Goal: Task Accomplishment & Management: Complete application form

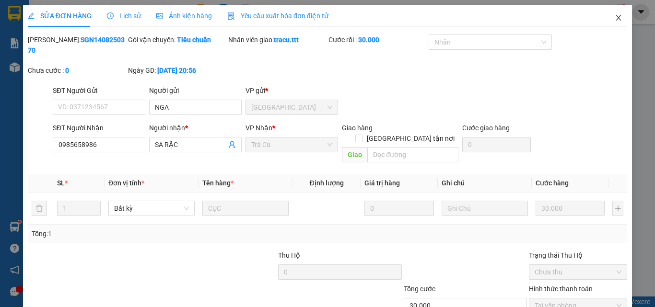
click at [615, 16] on icon "close" at bounding box center [619, 18] width 8 height 8
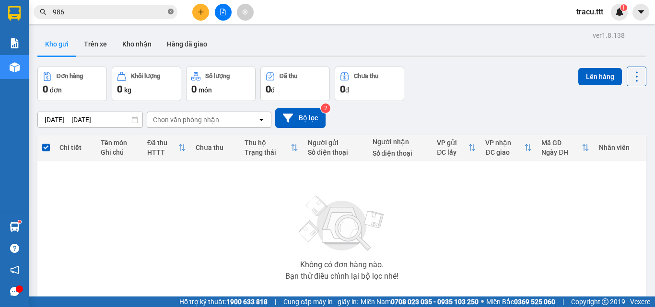
click at [172, 13] on icon "close-circle" at bounding box center [171, 12] width 6 height 6
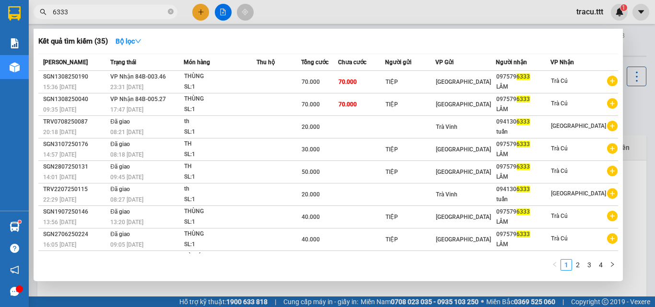
type input "6333"
click at [204, 11] on div at bounding box center [327, 153] width 655 height 307
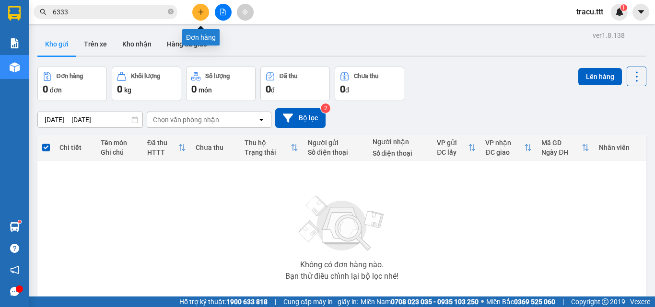
click at [202, 15] on button at bounding box center [200, 12] width 17 height 17
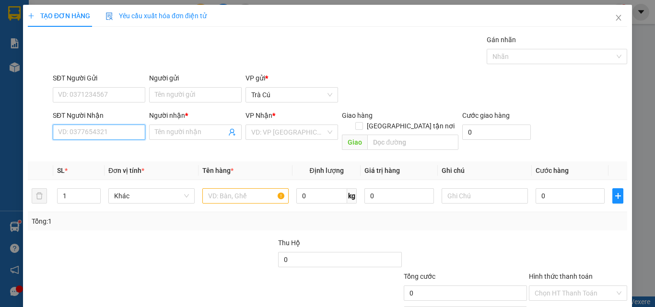
click at [118, 128] on input "SĐT Người Nhận" at bounding box center [99, 132] width 93 height 15
type input "0938455734"
click at [116, 151] on div "0938455734 - TÝ" at bounding box center [98, 151] width 80 height 11
type input "TÝ"
type input "0938455734"
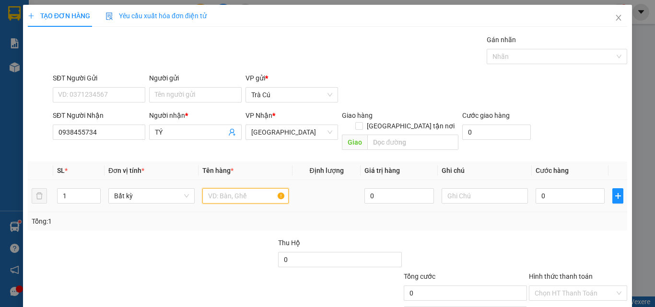
click at [233, 188] on input "text" at bounding box center [245, 195] width 86 height 15
type input "TH"
click at [549, 188] on input "0" at bounding box center [570, 195] width 69 height 15
type input "3"
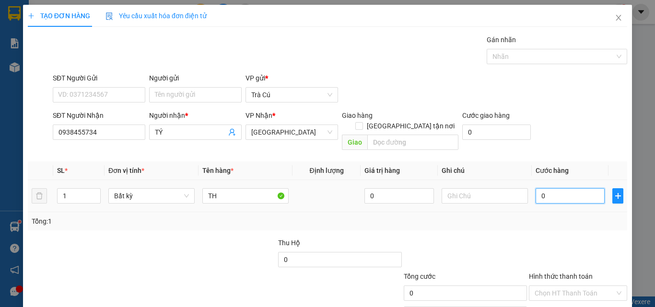
type input "3"
type input "30"
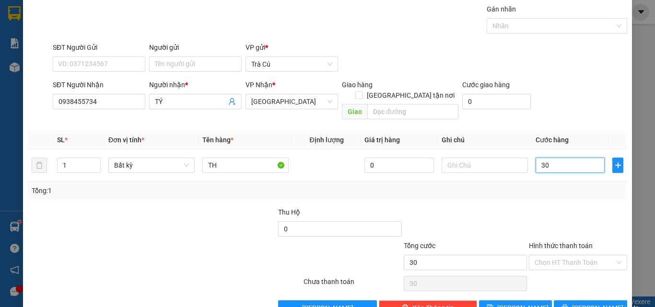
scroll to position [47, 0]
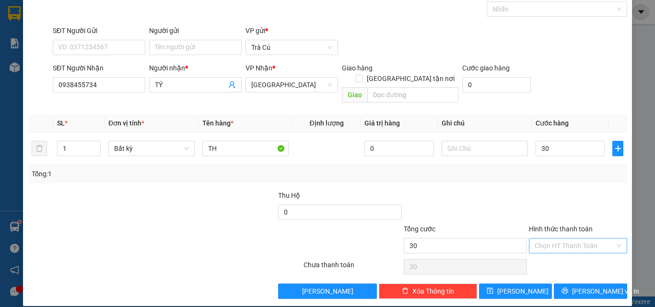
type input "30.000"
click at [554, 239] on input "Hình thức thanh toán" at bounding box center [575, 246] width 80 height 14
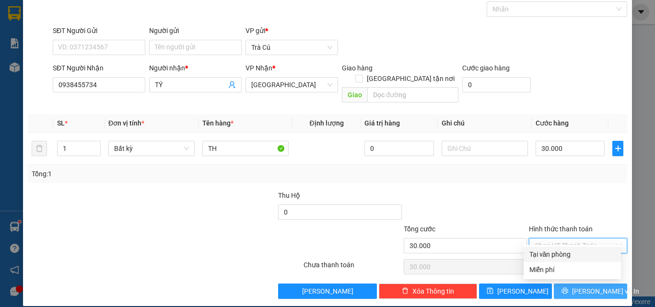
drag, startPoint x: 567, startPoint y: 250, endPoint x: 575, endPoint y: 281, distance: 32.6
click at [568, 251] on div "Tại văn phòng" at bounding box center [572, 254] width 86 height 11
type input "0"
click at [574, 284] on button "[PERSON_NAME] và In" at bounding box center [590, 291] width 73 height 15
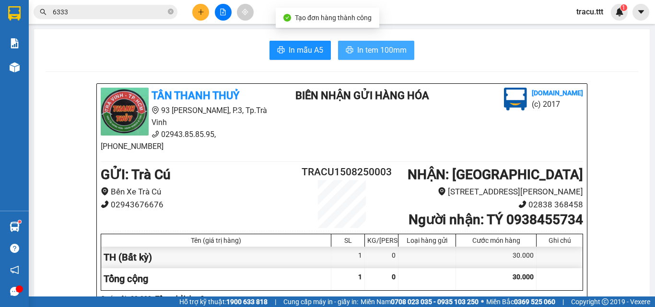
click at [368, 50] on span "In tem 100mm" at bounding box center [381, 50] width 49 height 12
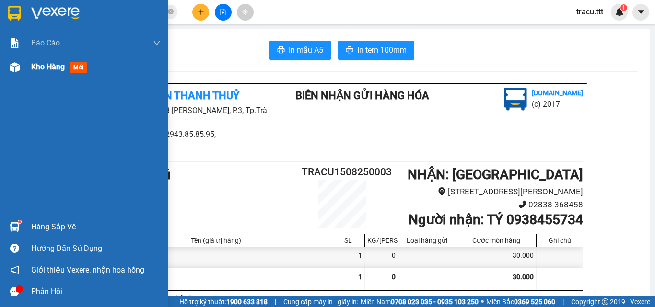
click at [47, 65] on span "Kho hàng" at bounding box center [48, 66] width 34 height 9
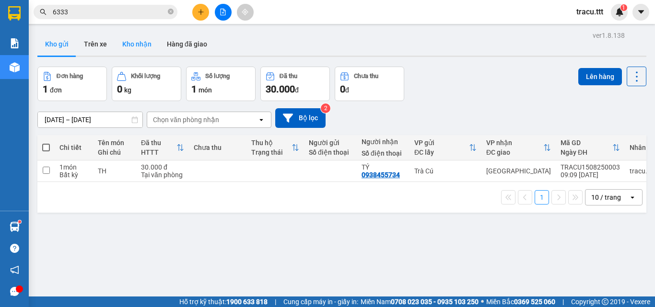
click at [128, 46] on button "Kho nhận" at bounding box center [137, 44] width 45 height 23
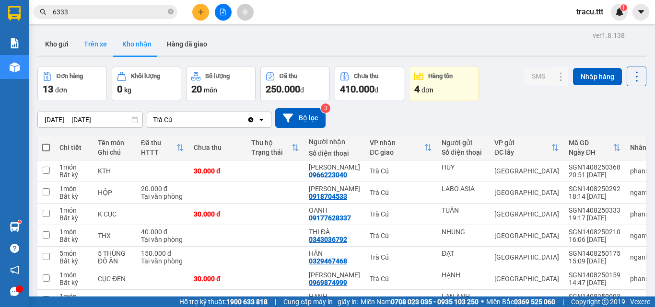
click at [92, 39] on button "Trên xe" at bounding box center [95, 44] width 38 height 23
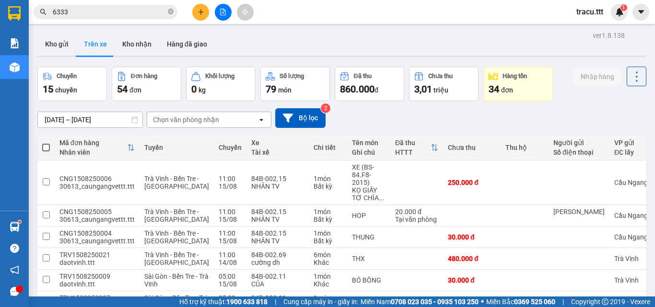
click at [178, 114] on div "Chọn văn phòng nhận" at bounding box center [202, 119] width 110 height 15
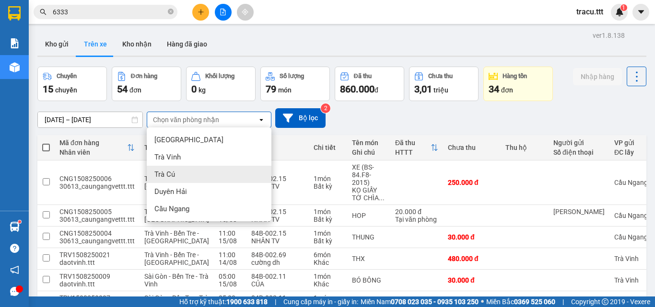
click at [187, 178] on div "Trà Cú" at bounding box center [209, 174] width 125 height 17
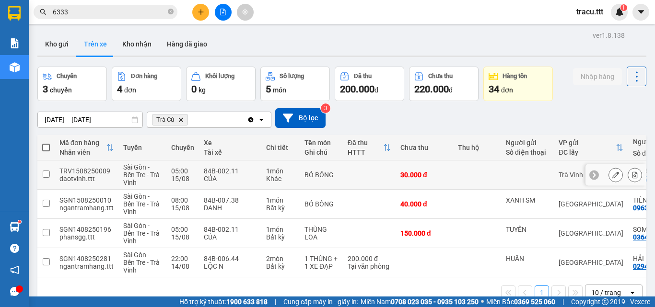
scroll to position [44, 0]
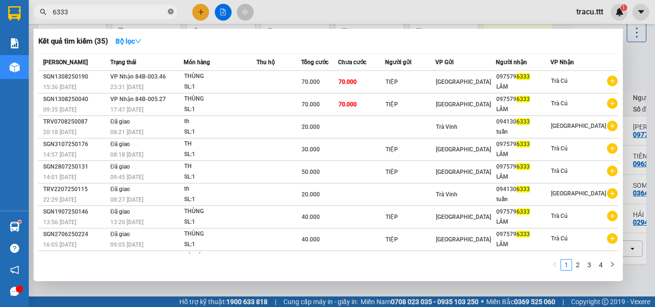
click at [171, 10] on icon "close-circle" at bounding box center [171, 12] width 6 height 6
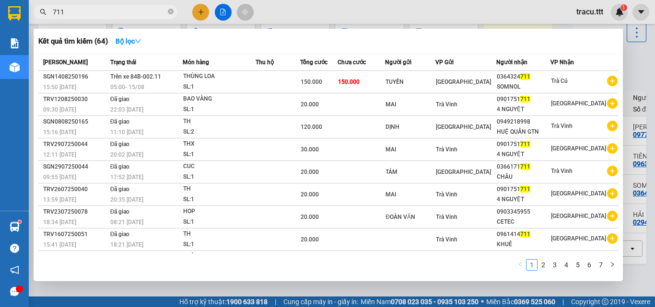
type input "711"
click at [291, 16] on div at bounding box center [327, 153] width 655 height 307
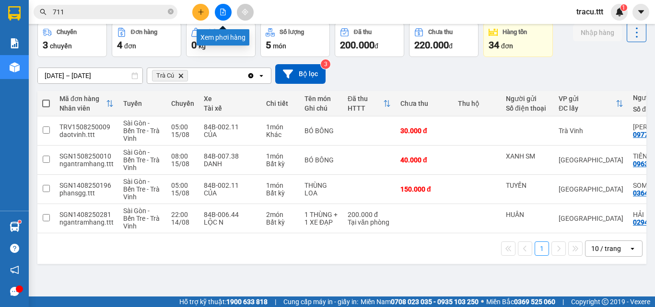
click at [227, 11] on button at bounding box center [223, 12] width 17 height 17
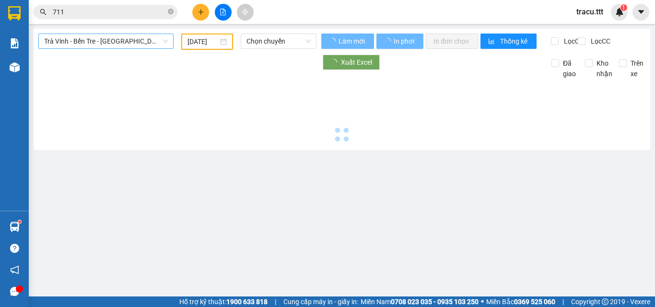
type input "[DATE]"
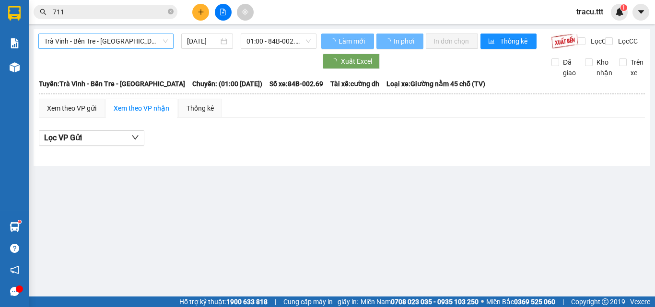
click at [131, 42] on span "Trà Vinh - Bến Tre - [GEOGRAPHIC_DATA]" at bounding box center [106, 41] width 124 height 14
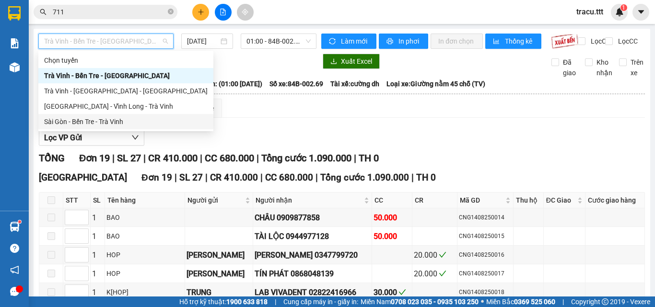
click at [133, 125] on div "Sài Gòn - Bến Tre - Trà Vinh" at bounding box center [125, 122] width 163 height 11
type input "[DATE]"
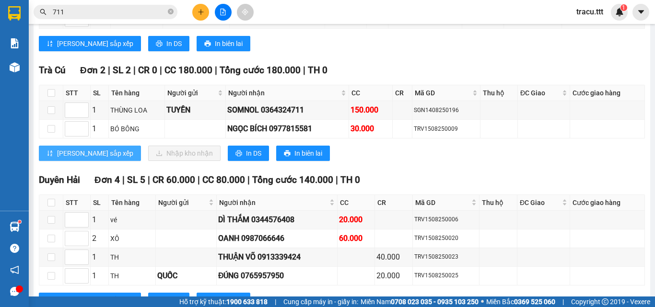
scroll to position [384, 0]
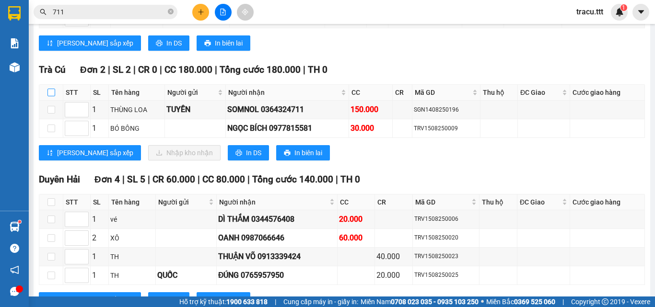
click at [48, 96] on input "checkbox" at bounding box center [51, 93] width 8 height 8
checkbox input "true"
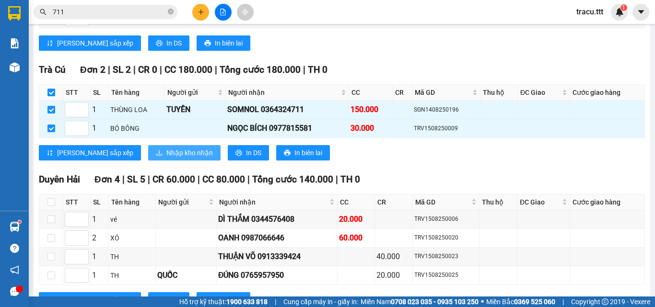
click at [166, 158] on span "Nhập kho nhận" at bounding box center [189, 153] width 47 height 11
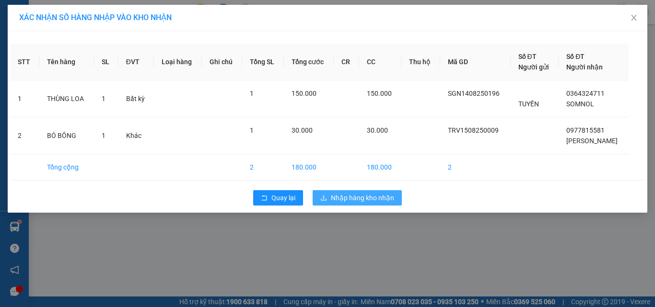
click at [371, 198] on span "Nhập hàng kho nhận" at bounding box center [362, 198] width 63 height 11
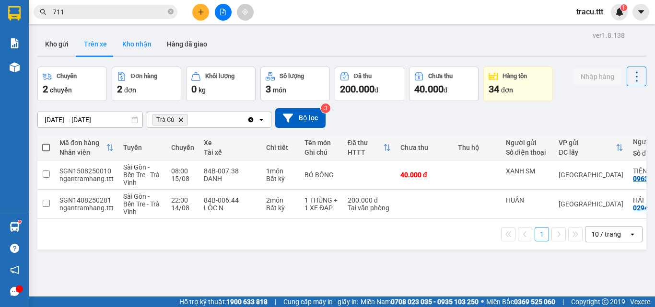
click at [133, 47] on button "Kho nhận" at bounding box center [137, 44] width 45 height 23
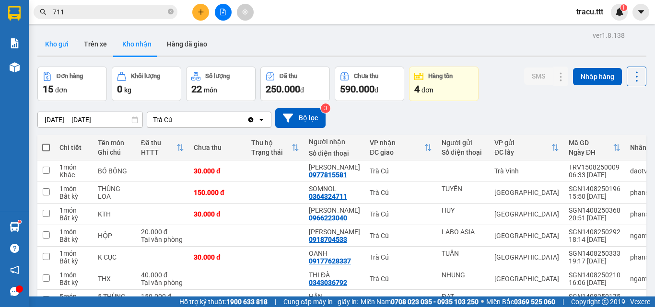
click at [44, 49] on button "Kho gửi" at bounding box center [56, 44] width 39 height 23
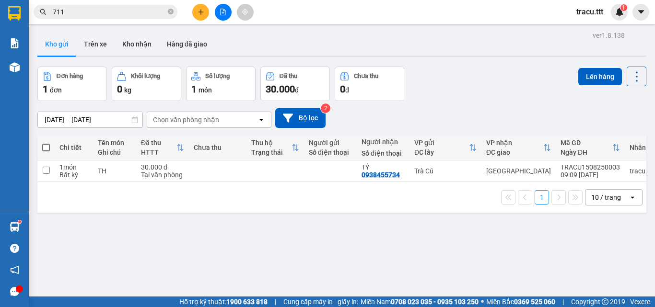
click at [44, 146] on span at bounding box center [46, 148] width 8 height 8
click at [46, 143] on input "checkbox" at bounding box center [46, 143] width 0 height 0
checkbox input "true"
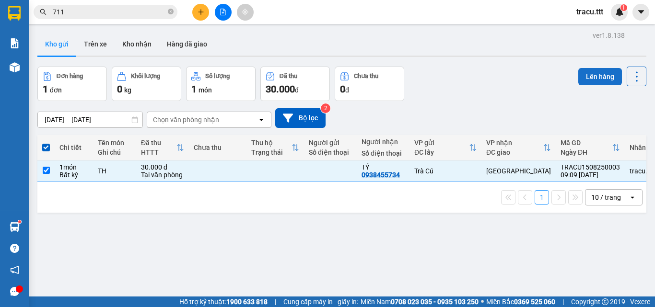
click at [584, 77] on button "Lên hàng" at bounding box center [600, 76] width 44 height 17
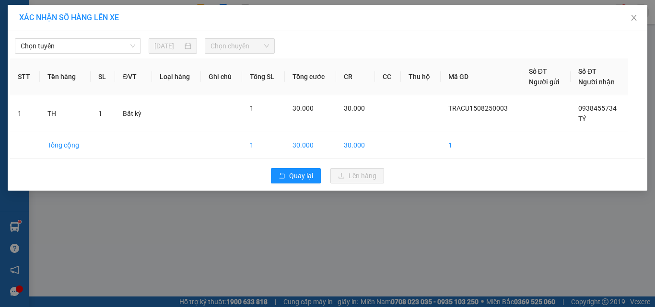
click at [107, 55] on div "Chọn tuyến [DATE] Chọn chuyến STT Tên hàng SL ĐVT Loại hàng Ghi chú Tổng SL Tổn…" at bounding box center [328, 111] width 640 height 160
click at [116, 51] on span "Chọn tuyến" at bounding box center [78, 46] width 115 height 14
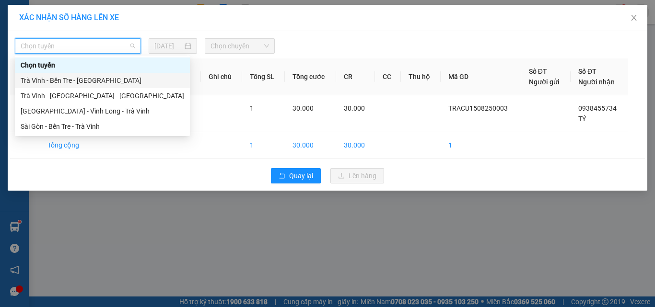
click at [103, 81] on div "Trà Vinh - Bến Tre - [GEOGRAPHIC_DATA]" at bounding box center [102, 80] width 163 height 11
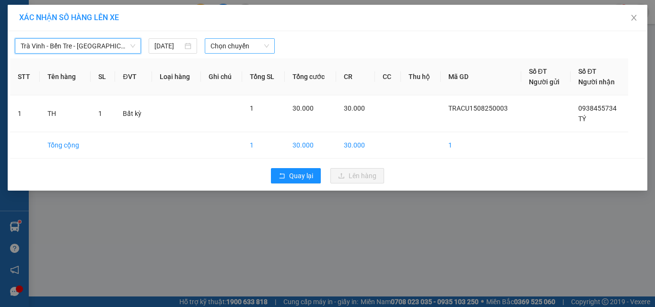
click at [241, 50] on span "Chọn chuyến" at bounding box center [239, 46] width 59 height 14
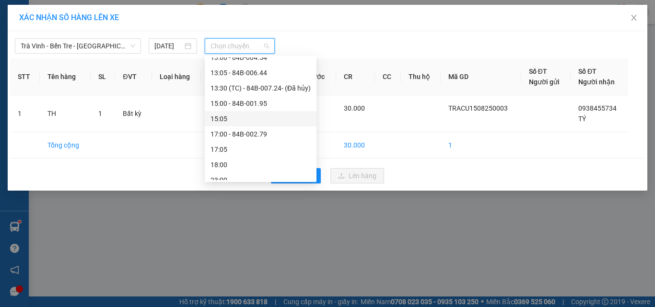
scroll to position [144, 0]
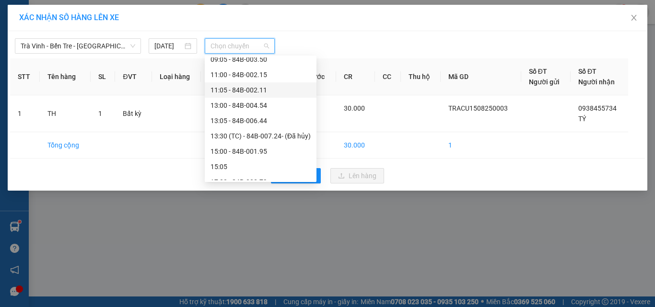
click at [247, 89] on div "11:05 - 84B-002.11" at bounding box center [260, 90] width 100 height 11
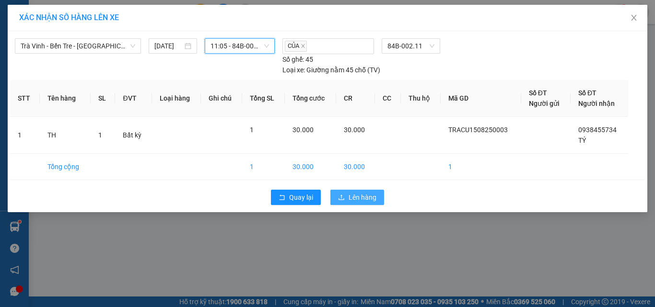
click at [354, 195] on span "Lên hàng" at bounding box center [363, 197] width 28 height 11
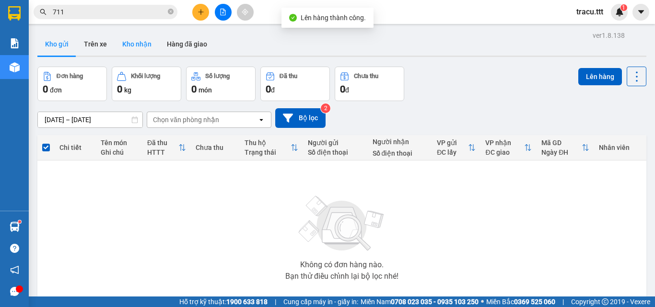
click at [138, 45] on button "Kho nhận" at bounding box center [137, 44] width 45 height 23
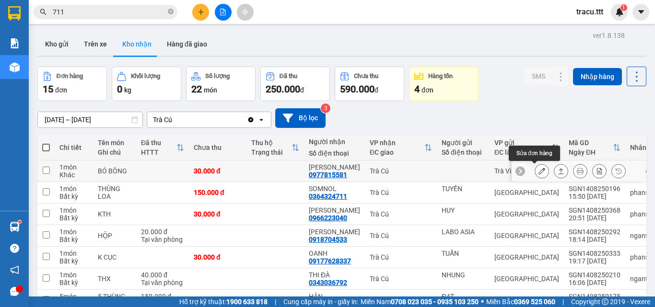
click at [538, 173] on icon at bounding box center [541, 171] width 7 height 7
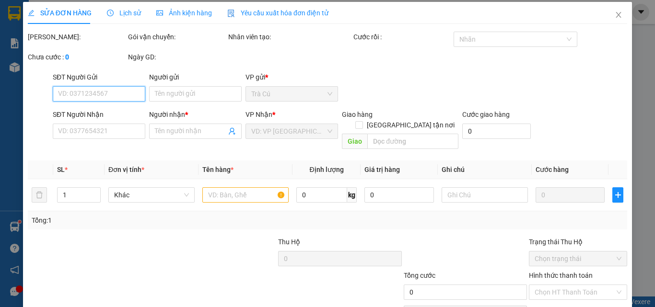
type input "0977815581"
type input "[PERSON_NAME]"
type input "30.000"
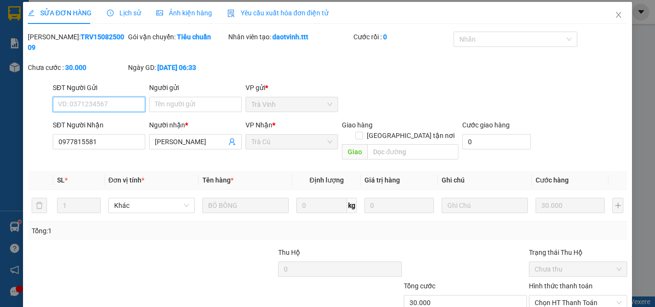
scroll to position [49, 0]
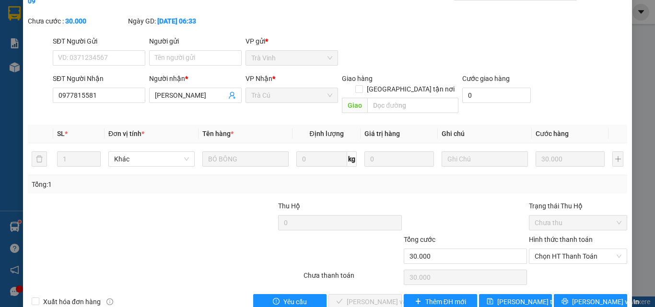
click at [542, 244] on div "Hình thức thanh toán Chọn HT Thanh Toán" at bounding box center [578, 251] width 98 height 34
click at [544, 249] on span "Chọn HT Thanh Toán" at bounding box center [578, 256] width 87 height 14
drag, startPoint x: 538, startPoint y: 255, endPoint x: 464, endPoint y: 268, distance: 75.6
click at [538, 257] on div "Tại văn phòng" at bounding box center [572, 254] width 86 height 11
type input "0"
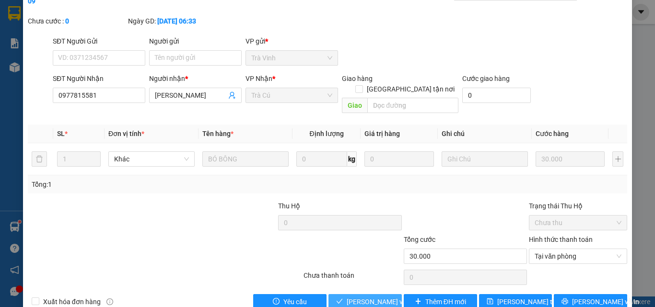
drag, startPoint x: 377, startPoint y: 278, endPoint x: 406, endPoint y: 258, distance: 34.8
click at [376, 297] on span "[PERSON_NAME] và Giao hàng" at bounding box center [393, 302] width 92 height 11
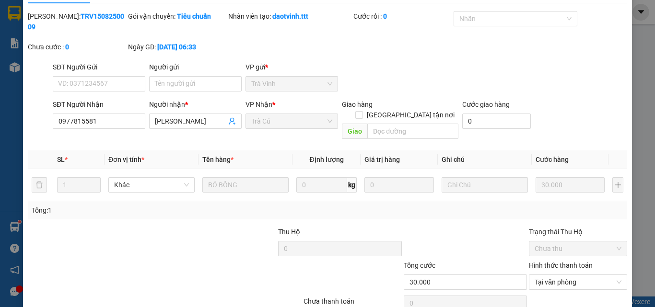
scroll to position [0, 0]
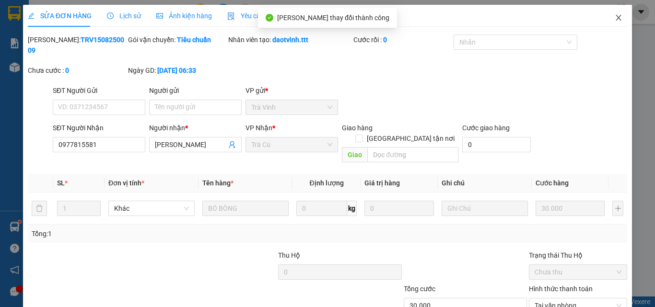
click at [615, 19] on icon "close" at bounding box center [619, 18] width 8 height 8
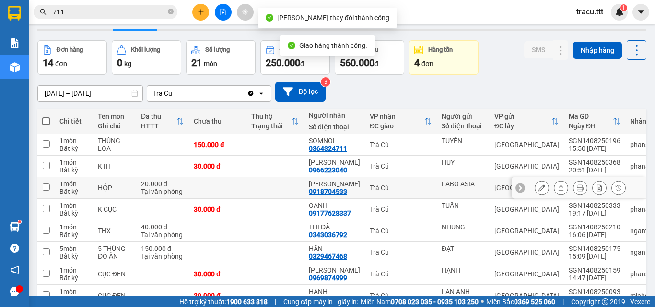
scroll to position [96, 0]
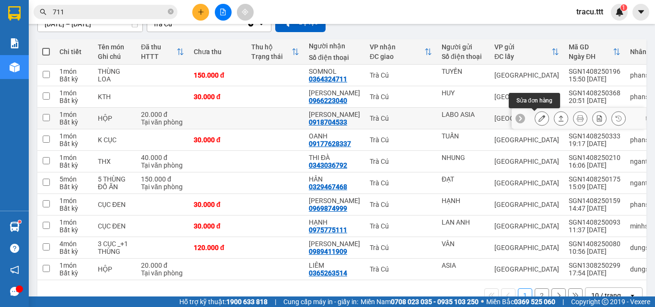
click at [538, 117] on icon at bounding box center [541, 118] width 7 height 7
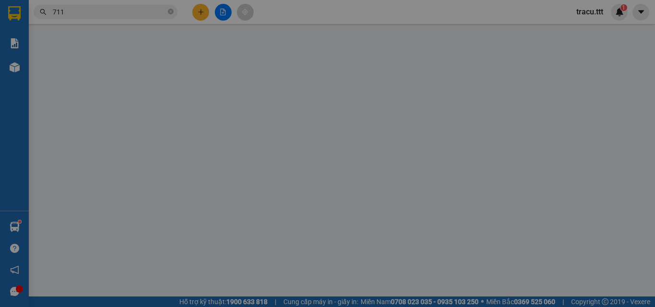
type input "LABO ASIA"
type input "0918704533"
type input "[PERSON_NAME]"
type input "20.000"
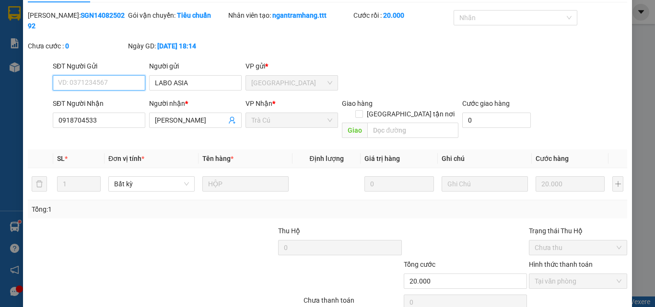
scroll to position [49, 0]
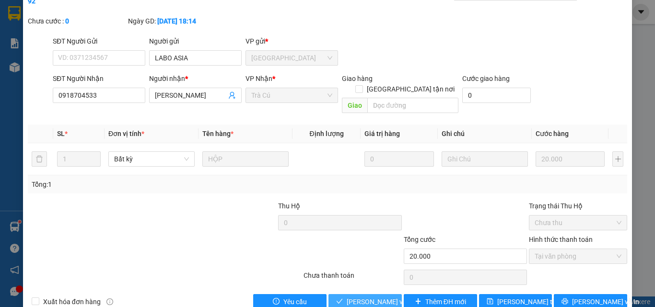
click at [368, 297] on span "[PERSON_NAME] và Giao hàng" at bounding box center [393, 302] width 92 height 11
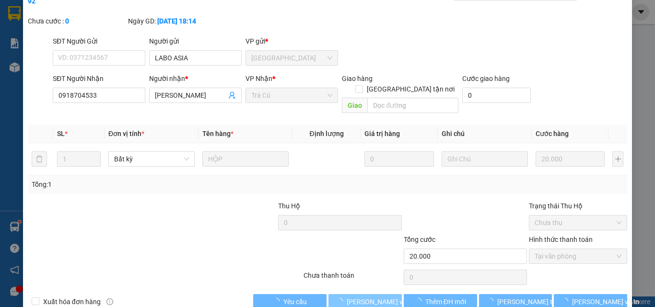
scroll to position [43, 0]
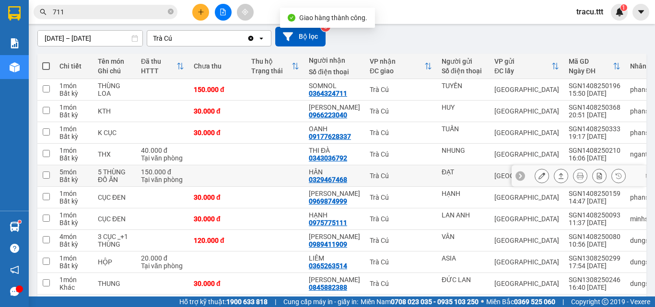
scroll to position [96, 0]
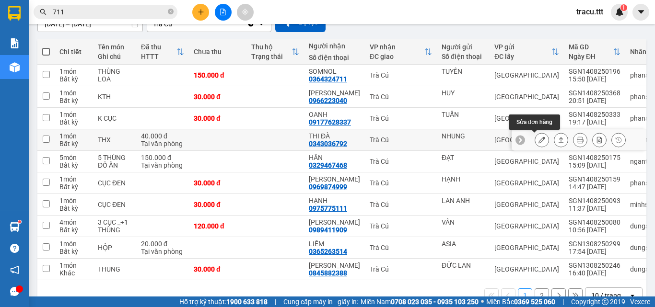
click at [540, 138] on button at bounding box center [541, 140] width 13 height 17
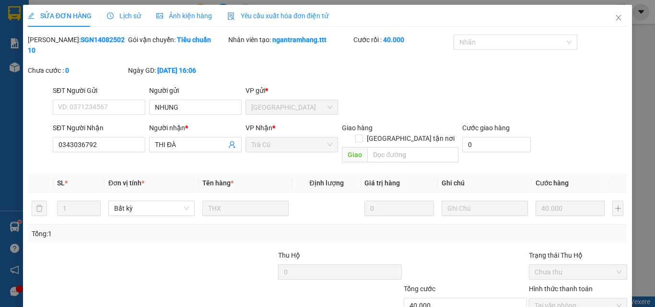
type input "NHUNG"
type input "0343036792"
type input "THI ĐÀ"
type input "40.000"
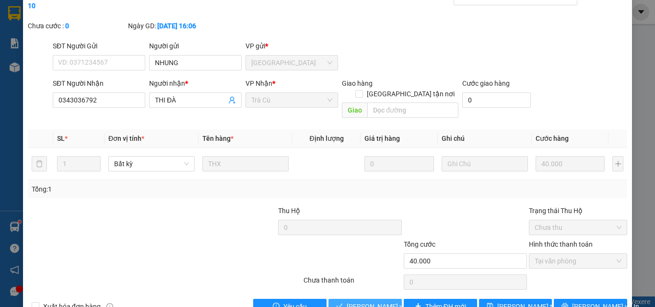
click at [370, 302] on span "[PERSON_NAME] và Giao hàng" at bounding box center [393, 307] width 92 height 11
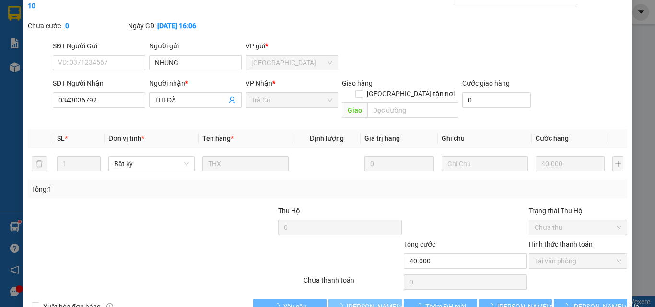
scroll to position [0, 0]
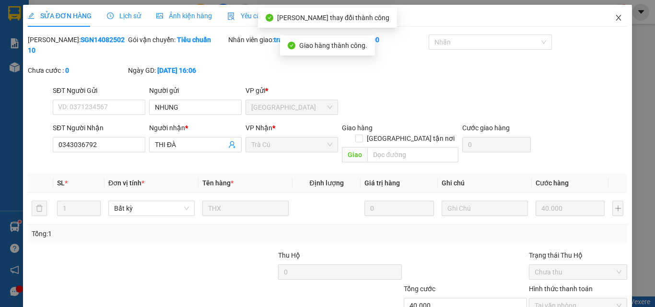
click at [616, 19] on icon "close" at bounding box center [618, 18] width 5 height 6
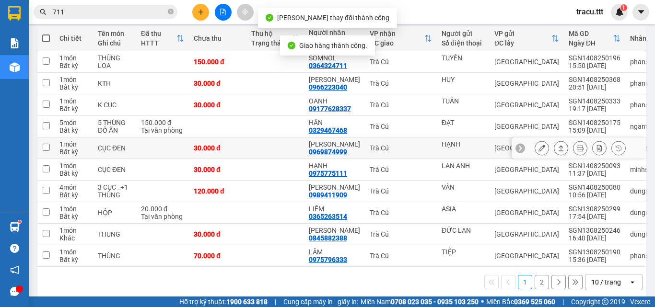
scroll to position [123, 0]
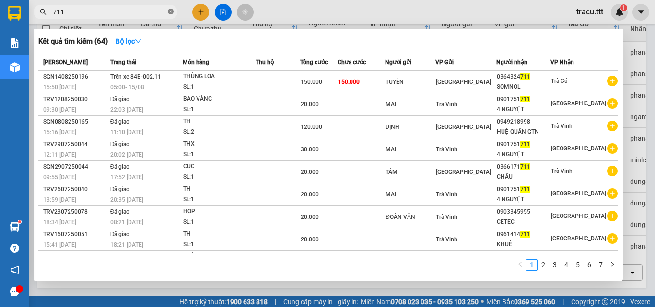
click at [169, 12] on icon "close-circle" at bounding box center [171, 12] width 6 height 6
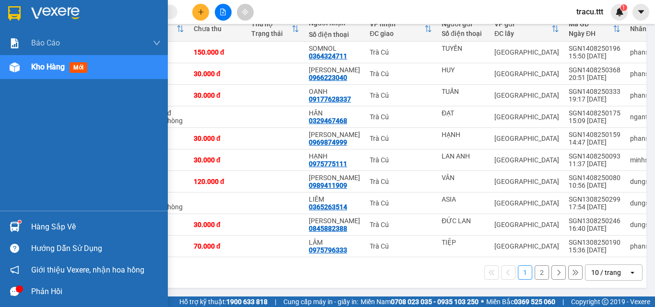
type input "0"
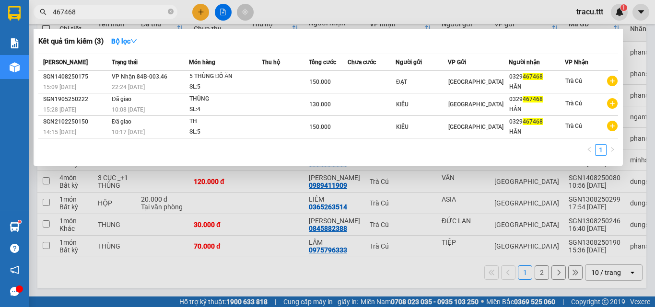
type input "467468"
click at [169, 11] on icon "close-circle" at bounding box center [171, 12] width 6 height 6
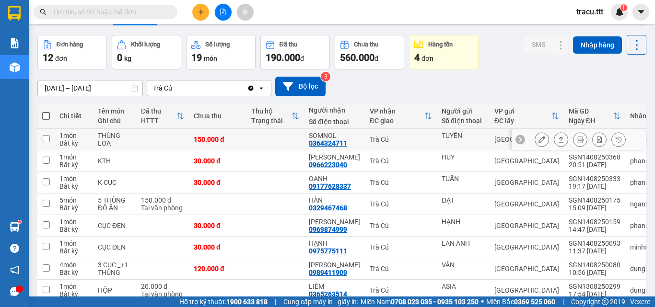
scroll to position [0, 0]
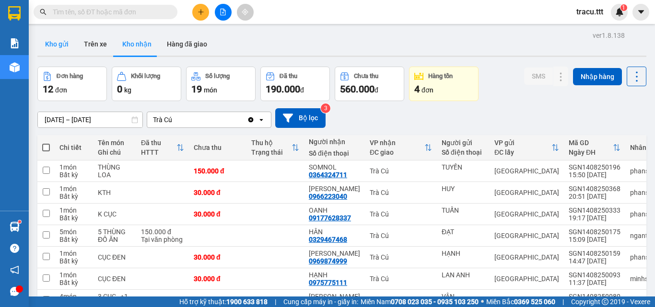
click at [78, 41] on button "Trên xe" at bounding box center [95, 44] width 38 height 23
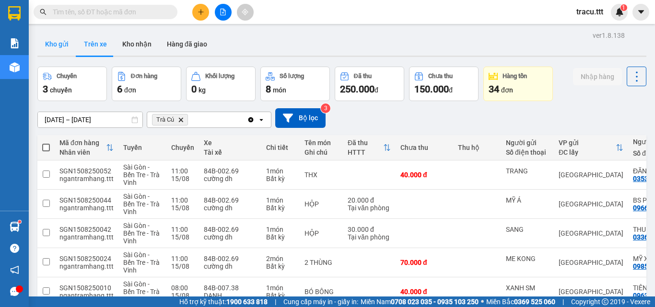
drag, startPoint x: 53, startPoint y: 45, endPoint x: 47, endPoint y: 43, distance: 6.4
click at [53, 45] on button "Kho gửi" at bounding box center [56, 44] width 39 height 23
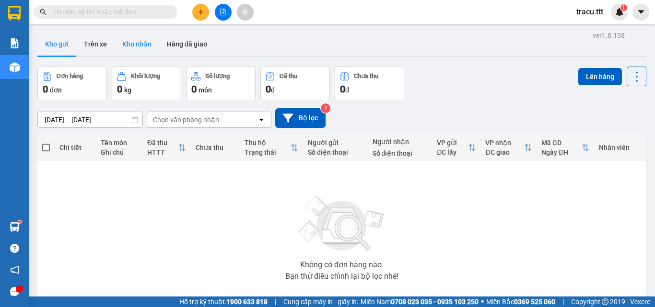
click at [143, 35] on button "Kho nhận" at bounding box center [137, 44] width 45 height 23
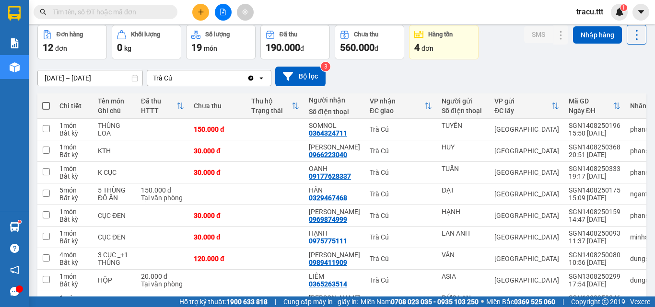
scroll to position [96, 0]
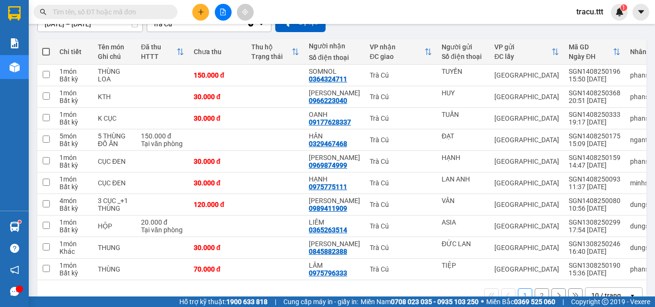
click at [120, 15] on input "text" at bounding box center [109, 12] width 113 height 11
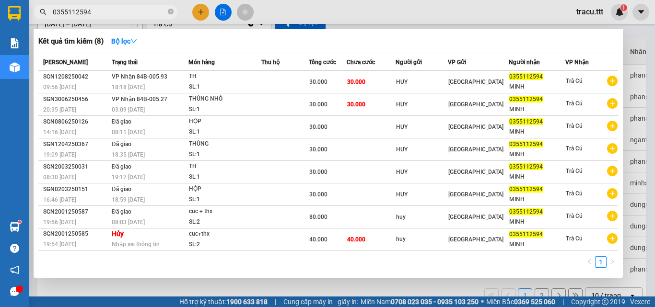
type input "0355112594"
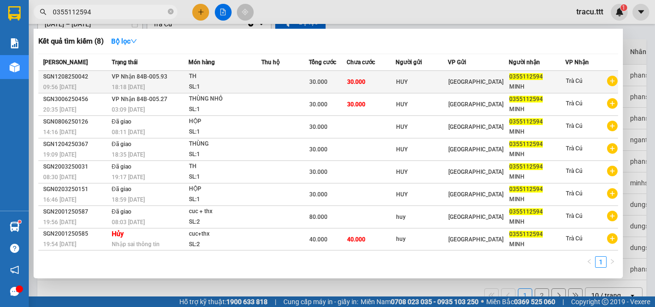
click at [273, 74] on td at bounding box center [284, 82] width 47 height 23
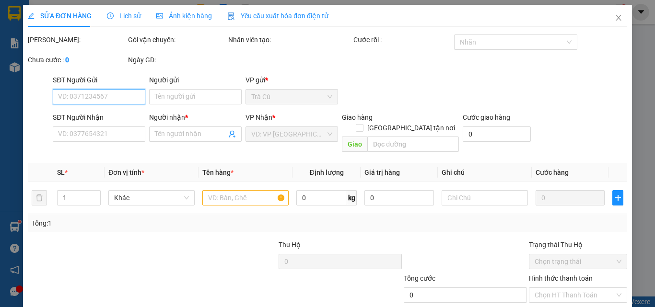
type input "HUY"
type input "0355112594"
type input "MINH"
type input "30.000"
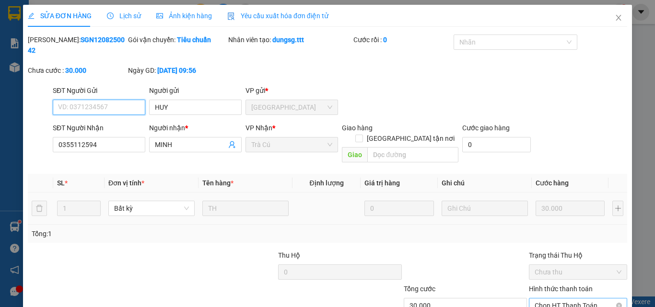
scroll to position [46, 0]
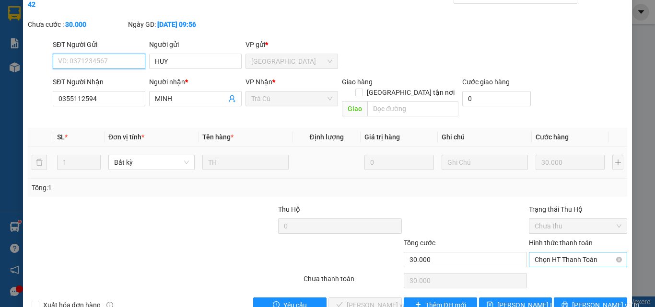
click at [566, 253] on span "Chọn HT Thanh Toán" at bounding box center [578, 260] width 87 height 14
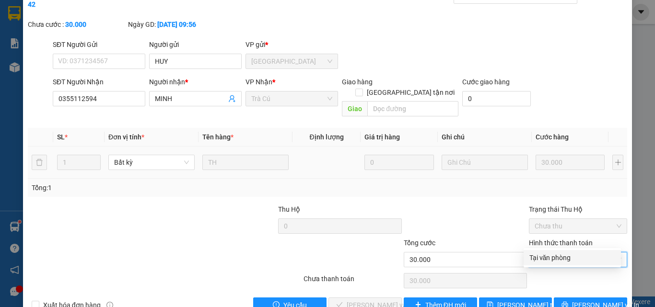
click at [559, 271] on div "Chọn HT Thanh Toán" at bounding box center [578, 280] width 100 height 19
click at [559, 253] on span "Chọn HT Thanh Toán" at bounding box center [578, 260] width 87 height 14
click at [550, 259] on div "Tại văn phòng" at bounding box center [572, 258] width 86 height 11
type input "0"
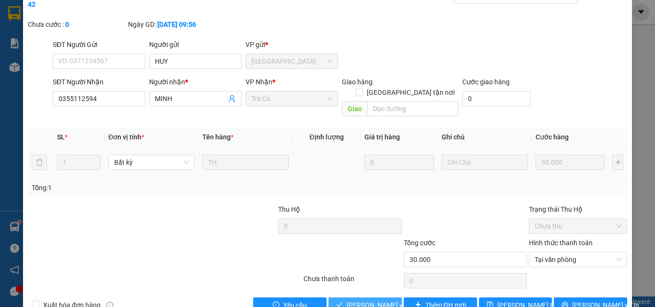
drag, startPoint x: 374, startPoint y: 283, endPoint x: 443, endPoint y: 202, distance: 105.8
click at [376, 300] on span "[PERSON_NAME] và Giao hàng" at bounding box center [393, 305] width 92 height 11
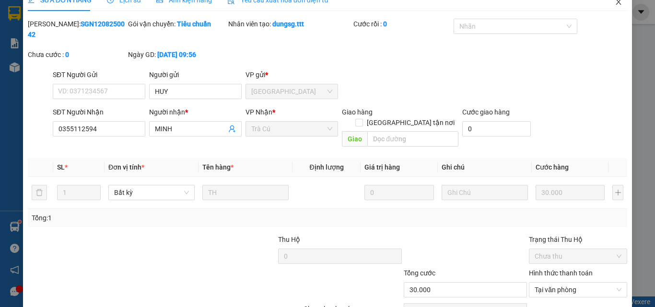
scroll to position [0, 0]
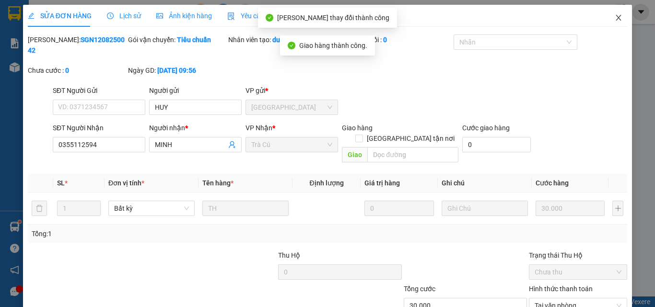
click at [607, 16] on span "Close" at bounding box center [618, 18] width 27 height 27
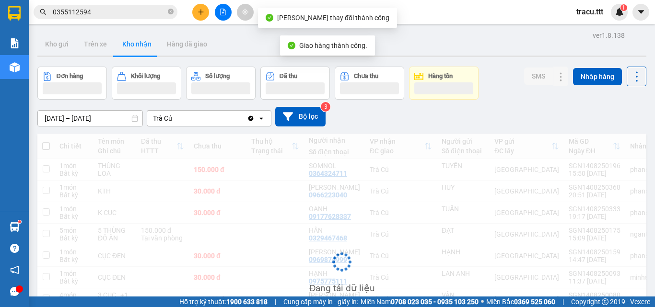
click at [122, 14] on input "0355112594" at bounding box center [109, 12] width 113 height 11
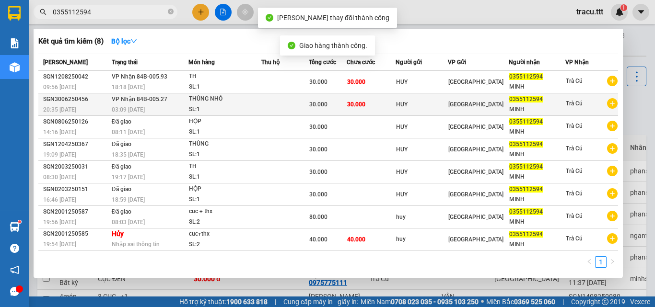
click at [317, 104] on span "30.000" at bounding box center [318, 104] width 18 height 7
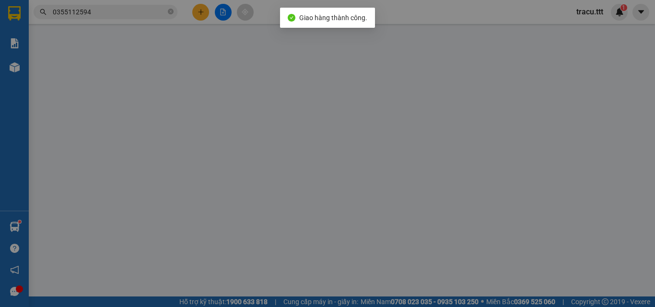
type input "HUY"
type input "0355112594"
type input "MINH"
type input "30.000"
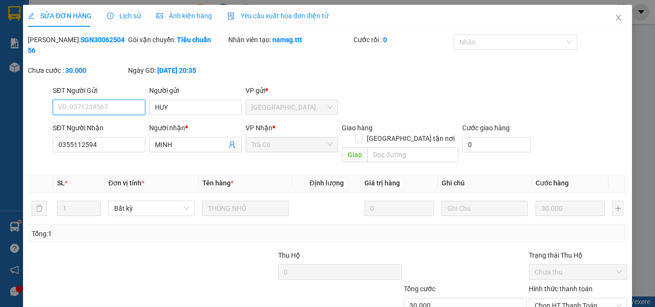
scroll to position [45, 0]
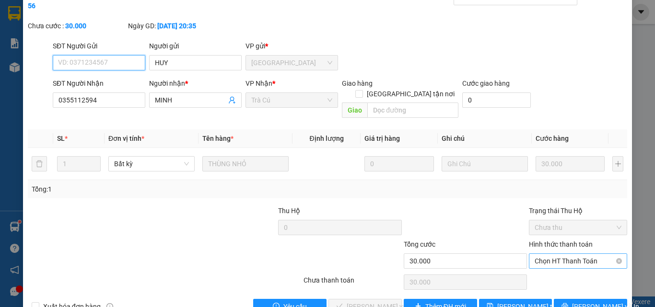
click at [578, 254] on span "Chọn HT Thanh Toán" at bounding box center [578, 261] width 87 height 14
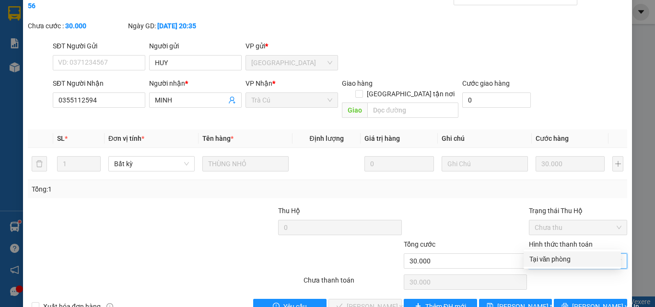
drag, startPoint x: 564, startPoint y: 254, endPoint x: 491, endPoint y: 276, distance: 76.6
click at [564, 254] on div "Tại văn phòng" at bounding box center [572, 259] width 97 height 15
type input "0"
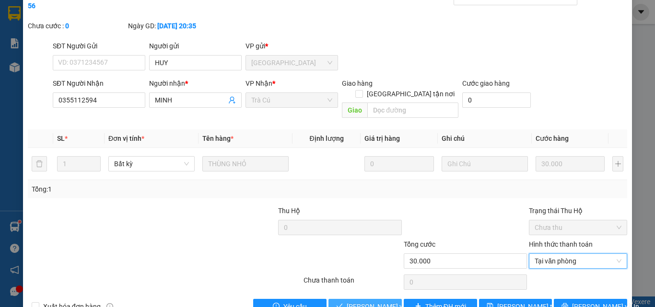
click at [393, 302] on span "[PERSON_NAME] và Giao hàng" at bounding box center [393, 307] width 92 height 11
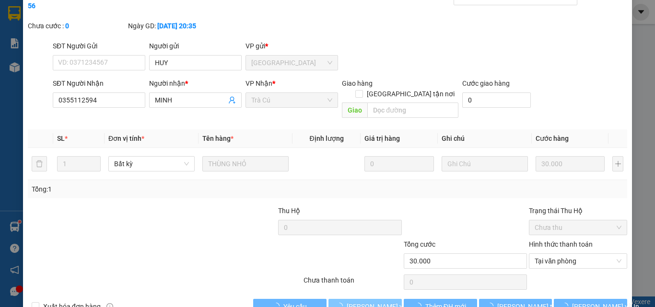
scroll to position [0, 0]
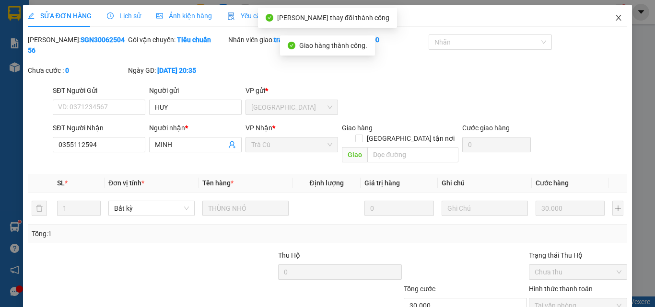
click at [615, 16] on icon "close" at bounding box center [619, 18] width 8 height 8
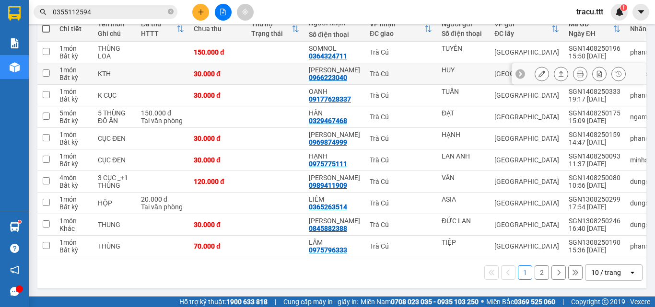
scroll to position [27, 0]
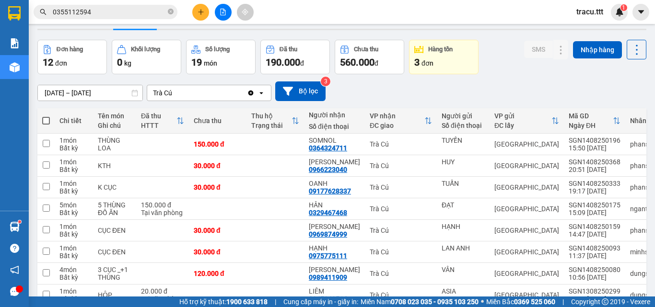
click at [54, 94] on input "[DATE] – [DATE]" at bounding box center [90, 92] width 105 height 15
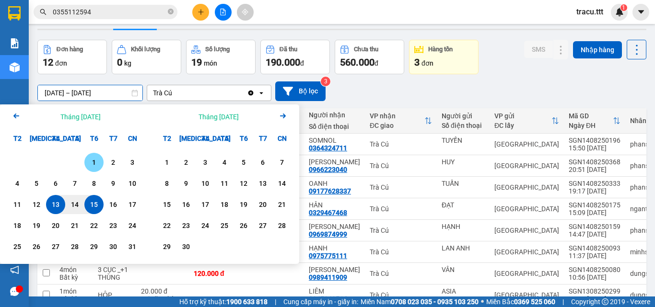
click at [97, 165] on div "1" at bounding box center [93, 163] width 13 height 12
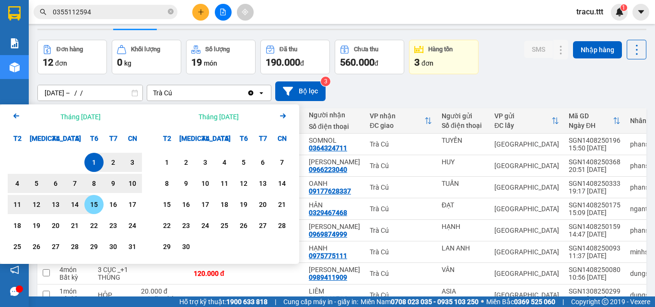
click at [94, 204] on div "15" at bounding box center [93, 205] width 13 height 12
type input "[DATE] – [DATE]"
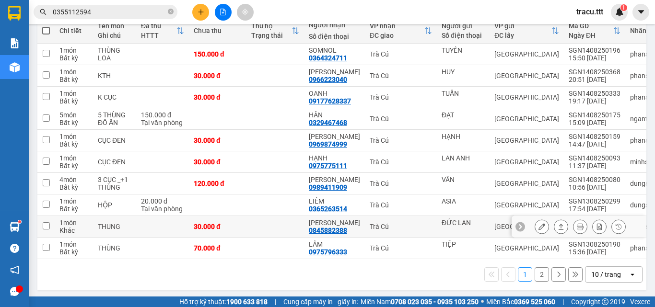
scroll to position [123, 0]
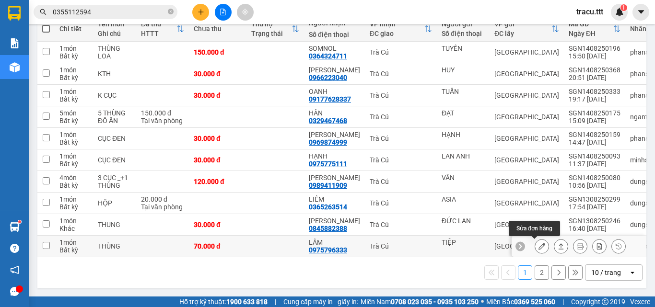
click at [538, 243] on icon at bounding box center [541, 246] width 7 height 7
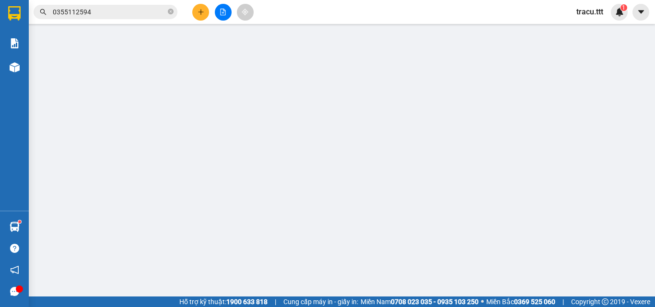
type input "TIỆP"
type input "0975796333"
type input "LÂM"
type input "70.000"
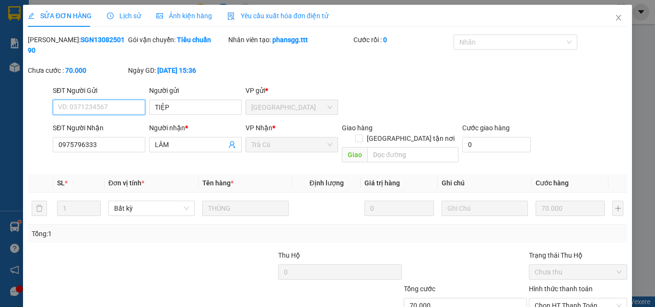
scroll to position [45, 0]
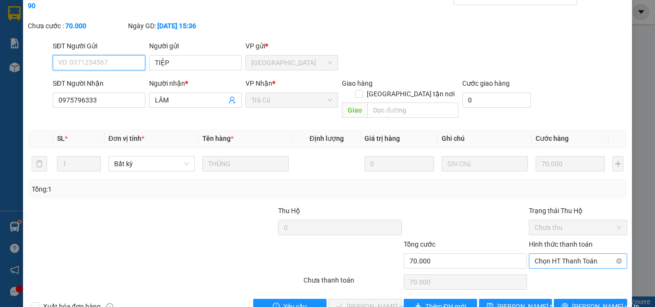
click at [568, 254] on span "Chọn HT Thanh Toán" at bounding box center [578, 261] width 87 height 14
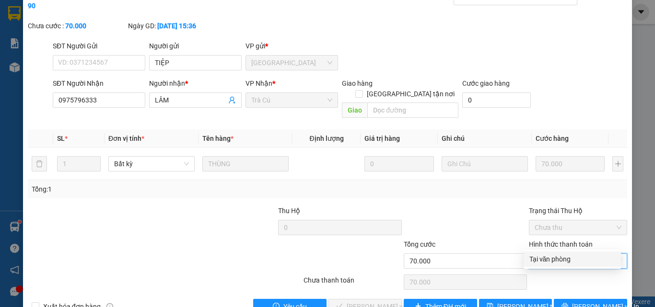
click at [552, 257] on div "Tại văn phòng" at bounding box center [572, 259] width 86 height 11
type input "0"
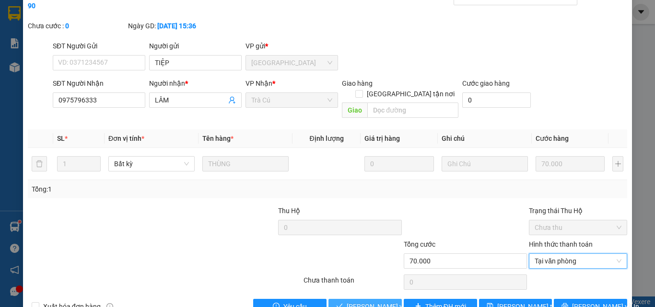
click at [373, 302] on span "[PERSON_NAME] và Giao hàng" at bounding box center [393, 307] width 92 height 11
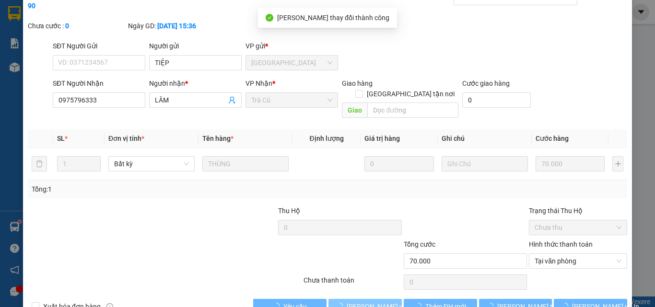
scroll to position [0, 0]
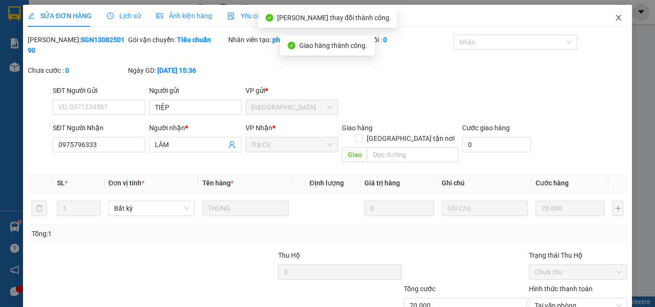
click at [615, 14] on icon "close" at bounding box center [619, 18] width 8 height 8
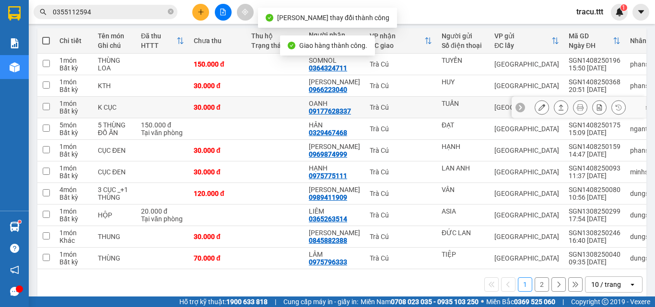
scroll to position [123, 0]
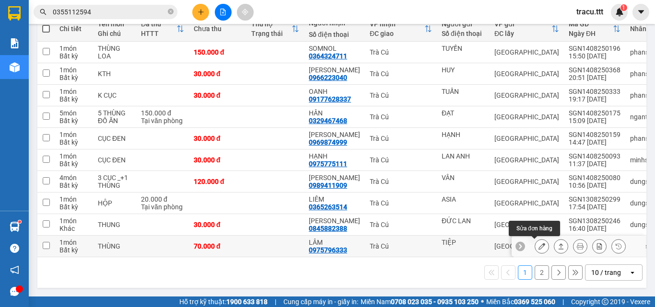
click at [538, 244] on button at bounding box center [541, 246] width 13 height 17
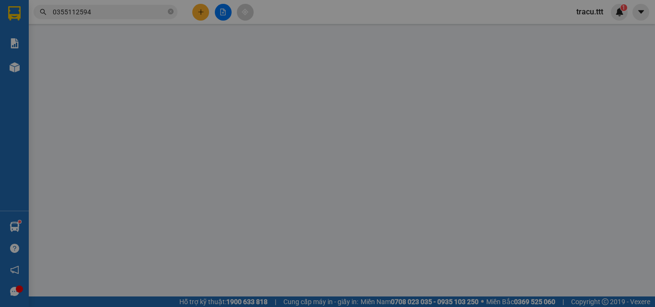
type input "TIỆP"
type input "0975796333"
type input "LÂM"
type input "70.000"
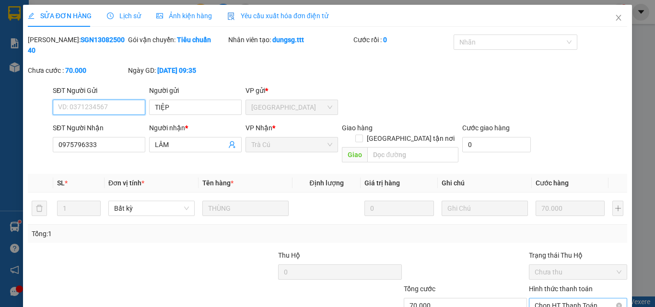
scroll to position [45, 0]
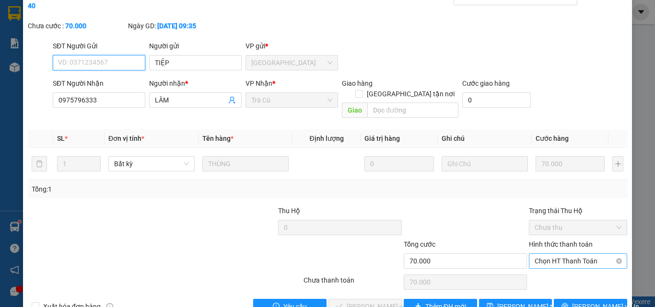
click at [558, 254] on span "Chọn HT Thanh Toán" at bounding box center [578, 261] width 87 height 14
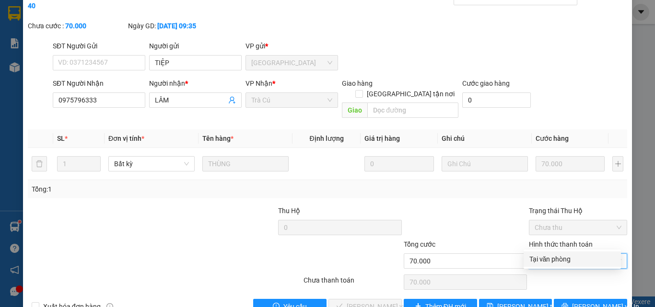
click at [555, 261] on div "Tại văn phòng" at bounding box center [572, 259] width 86 height 11
type input "0"
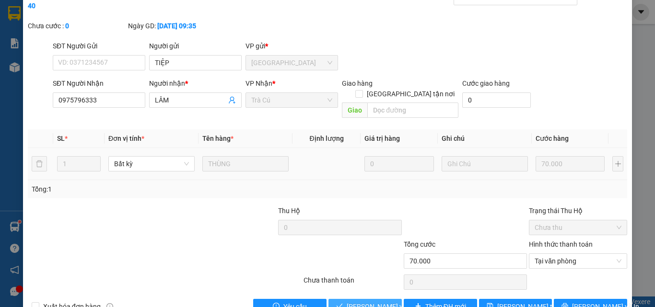
drag, startPoint x: 373, startPoint y: 287, endPoint x: 527, endPoint y: 139, distance: 214.3
click at [374, 302] on span "[PERSON_NAME] và Giao hàng" at bounding box center [393, 307] width 92 height 11
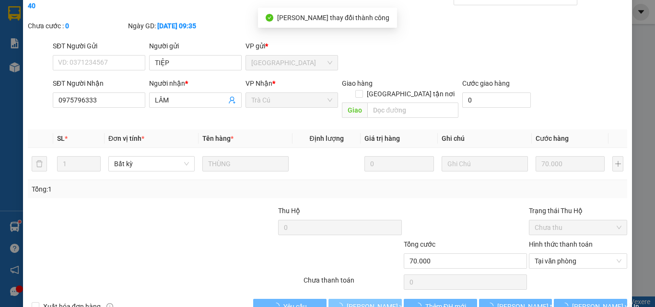
scroll to position [0, 0]
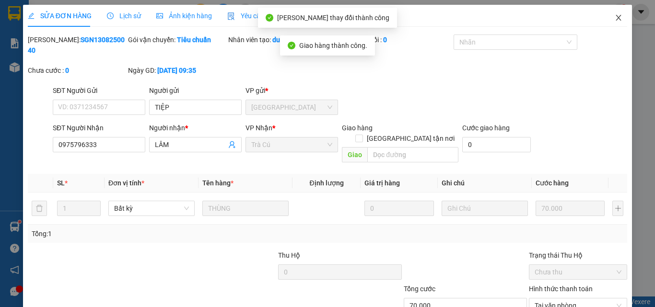
click at [615, 17] on icon "close" at bounding box center [619, 18] width 8 height 8
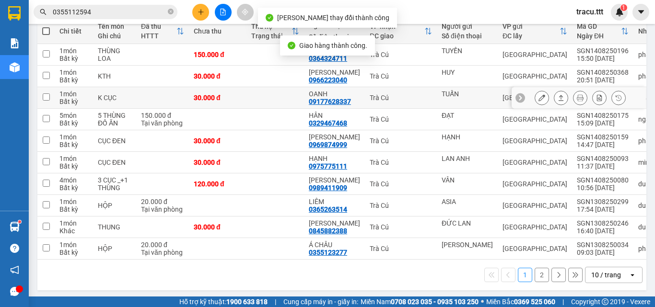
scroll to position [123, 0]
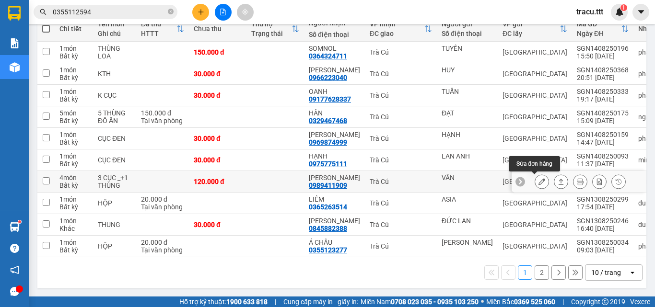
click at [538, 180] on icon at bounding box center [541, 181] width 7 height 7
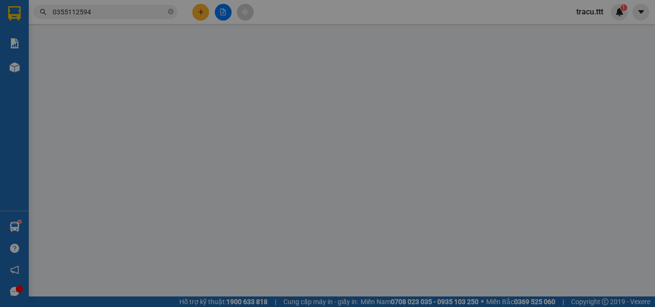
type input "VÂN"
type input "0989411909"
type input "[PERSON_NAME]"
type input "120.000"
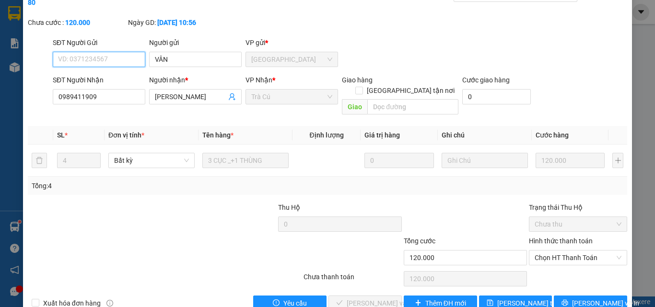
scroll to position [49, 0]
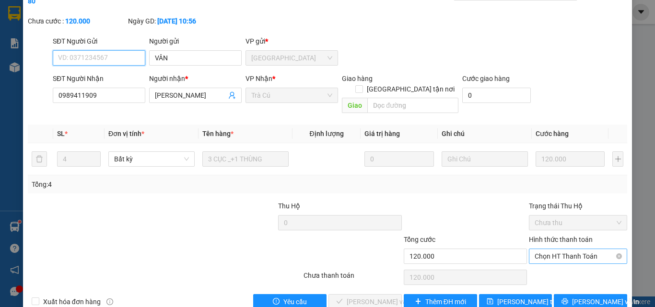
click at [562, 249] on span "Chọn HT Thanh Toán" at bounding box center [578, 256] width 87 height 14
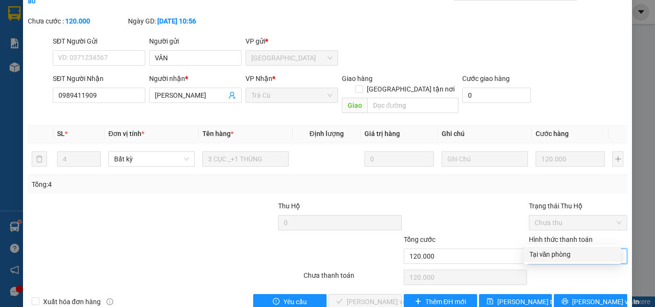
click at [555, 253] on div "Tại văn phòng" at bounding box center [572, 254] width 86 height 11
type input "0"
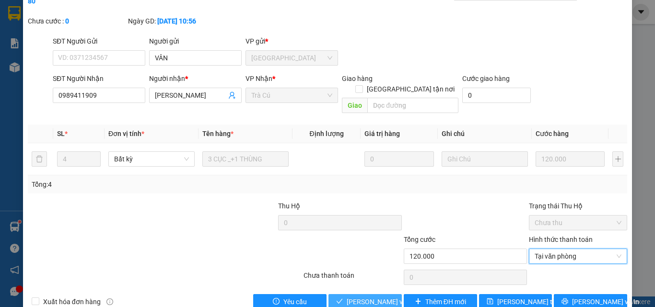
click at [376, 297] on span "[PERSON_NAME] và Giao hàng" at bounding box center [393, 302] width 92 height 11
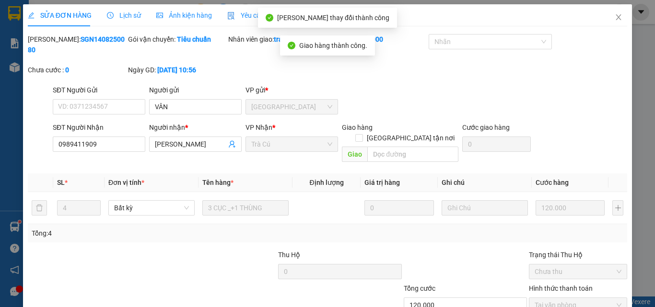
scroll to position [0, 0]
click at [615, 16] on icon "close" at bounding box center [619, 18] width 8 height 8
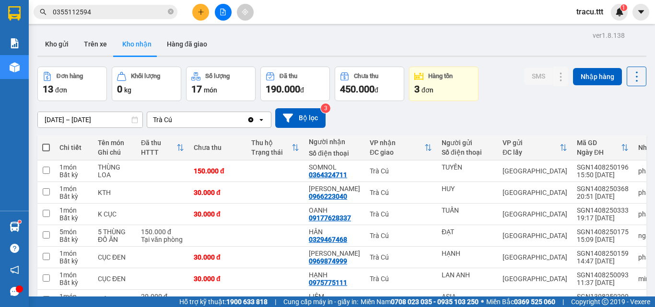
click at [194, 17] on button at bounding box center [200, 12] width 17 height 17
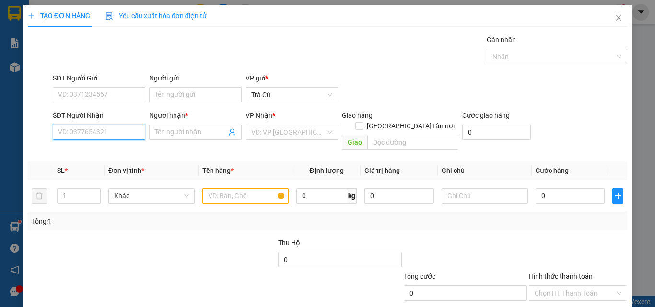
click at [110, 135] on input "SĐT Người Nhận" at bounding box center [99, 132] width 93 height 15
type input "0946420497"
click at [176, 133] on input "Người nhận *" at bounding box center [190, 132] width 71 height 11
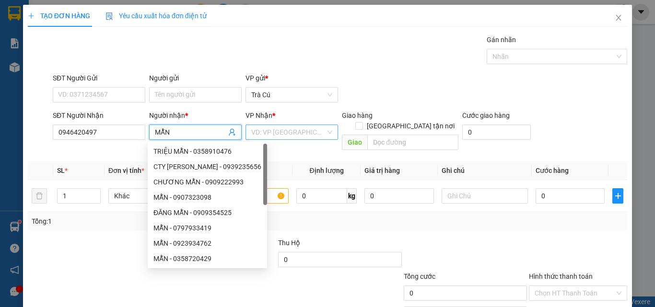
type input "MẪN"
click at [290, 135] on input "search" at bounding box center [288, 132] width 74 height 14
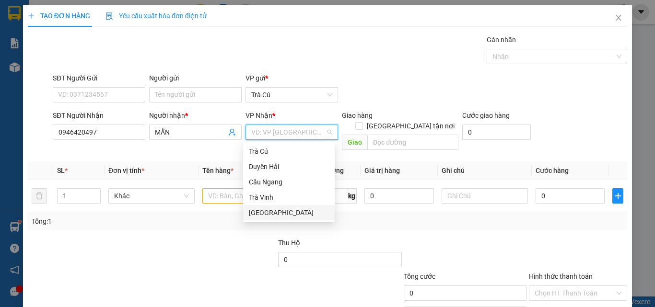
click at [279, 218] on div "[GEOGRAPHIC_DATA]" at bounding box center [289, 213] width 80 height 11
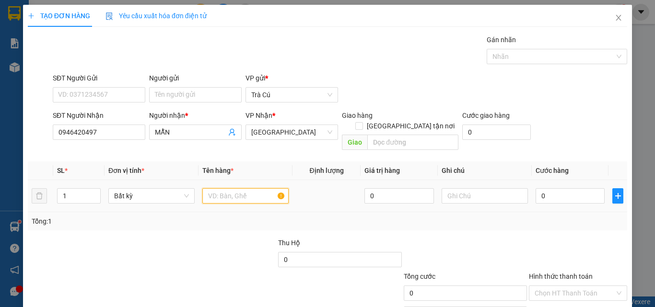
click at [227, 188] on input "text" at bounding box center [245, 195] width 86 height 15
type input "THX"
click at [559, 188] on input "0" at bounding box center [570, 195] width 69 height 15
type input "3"
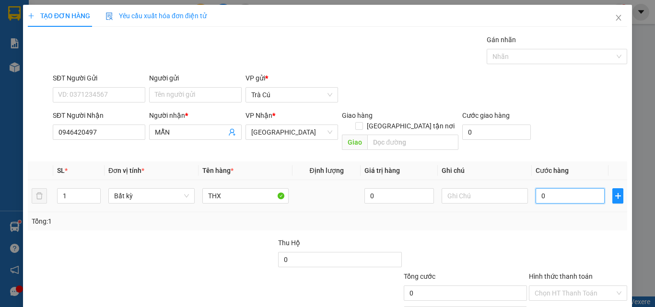
type input "3"
type input "30"
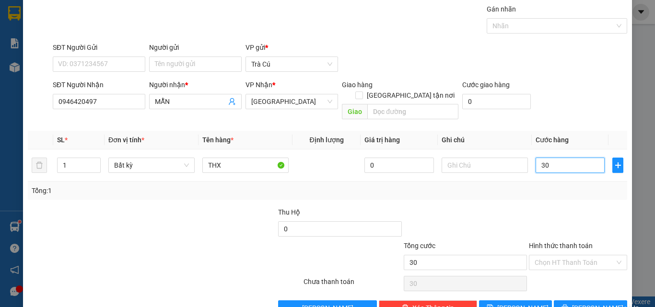
scroll to position [47, 0]
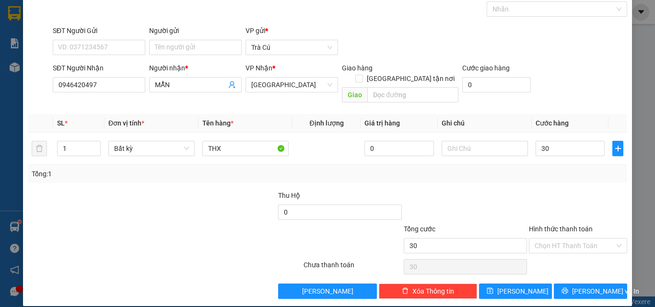
type input "30.000"
click at [568, 271] on div "Transit Pickup Surcharge Ids Transit Deliver Surcharge Ids Transit Deliver Surc…" at bounding box center [327, 143] width 599 height 312
click at [579, 286] on span "[PERSON_NAME] và In" at bounding box center [605, 291] width 67 height 11
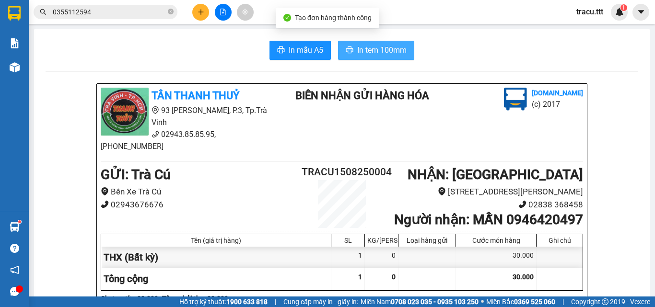
click at [360, 49] on span "In tem 100mm" at bounding box center [381, 50] width 49 height 12
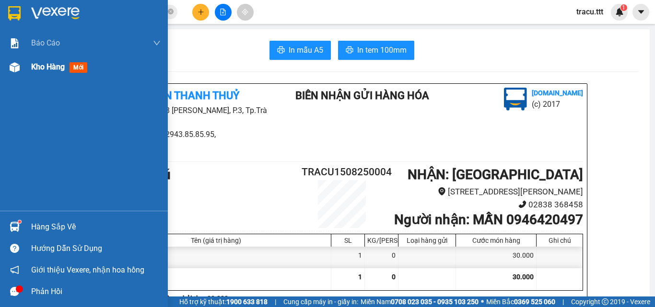
click at [52, 71] on span "Kho hàng" at bounding box center [48, 66] width 34 height 9
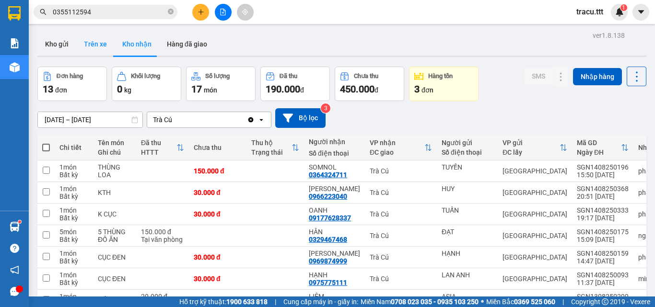
click at [87, 42] on button "Trên xe" at bounding box center [95, 44] width 38 height 23
type input "[DATE] – [DATE]"
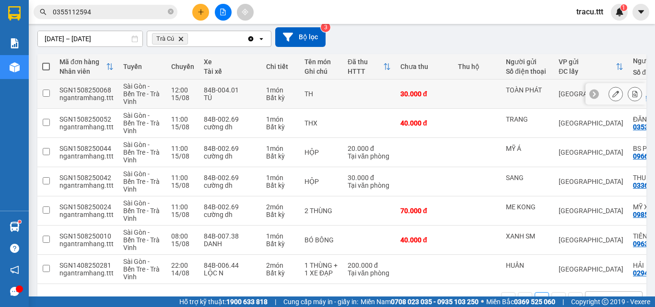
scroll to position [96, 0]
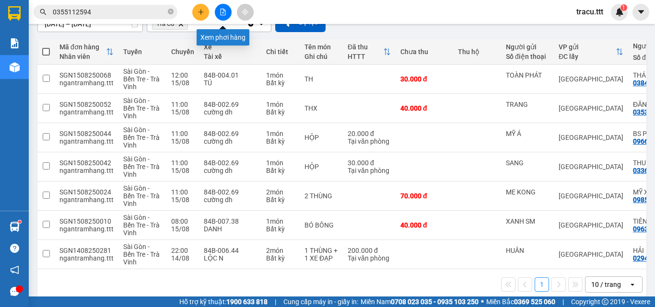
click at [225, 18] on button at bounding box center [223, 12] width 17 height 17
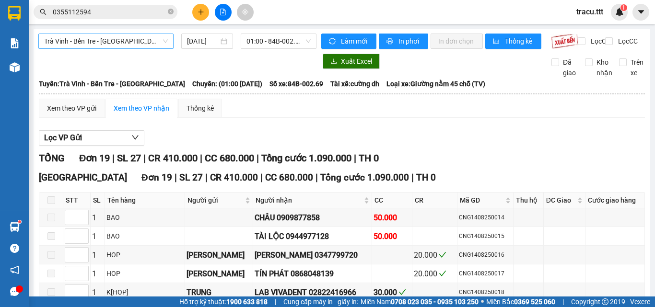
click at [154, 46] on span "Trà Vinh - Bến Tre - [GEOGRAPHIC_DATA]" at bounding box center [106, 41] width 124 height 14
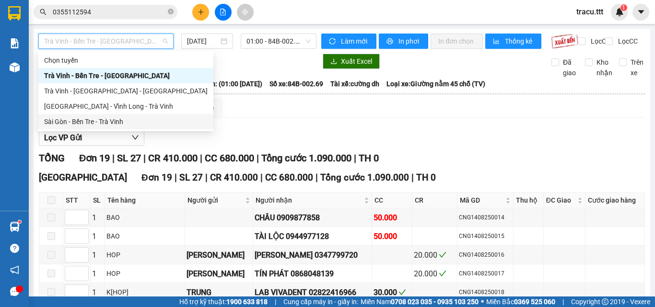
click at [146, 125] on div "Sài Gòn - Bến Tre - Trà Vinh" at bounding box center [125, 122] width 163 height 11
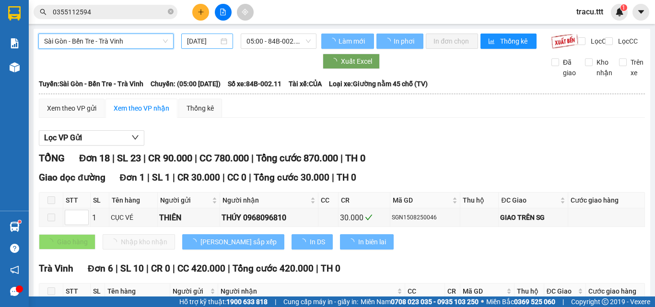
click at [211, 39] on input "[DATE]" at bounding box center [203, 41] width 32 height 11
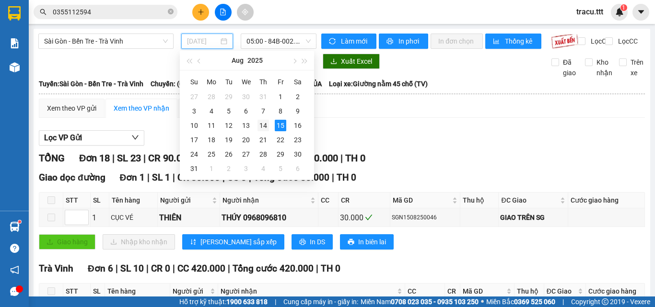
click at [262, 127] on div "14" at bounding box center [263, 126] width 12 height 12
type input "[DATE]"
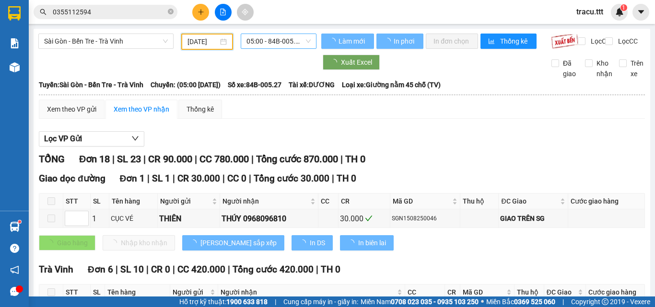
click at [262, 39] on span "05:00 - 84B-005.27" at bounding box center [278, 41] width 64 height 14
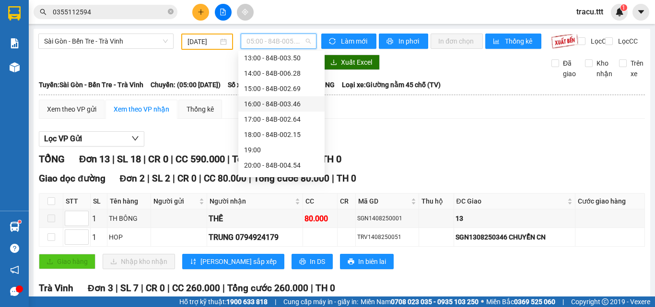
scroll to position [184, 0]
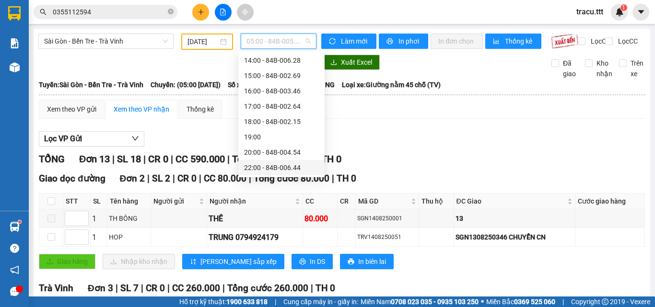
click at [273, 170] on div "22:00 - 84B-006.44" at bounding box center [281, 168] width 75 height 11
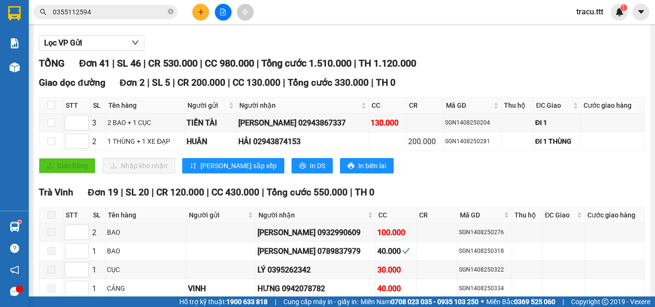
scroll to position [168, 0]
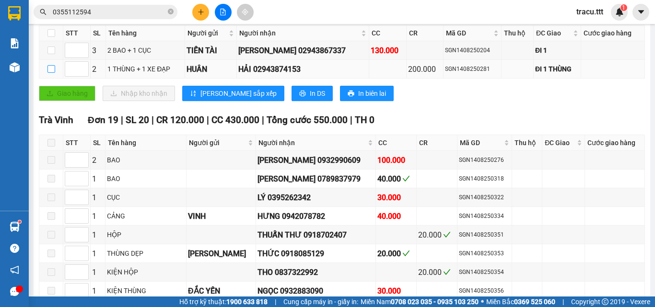
click at [53, 74] on label at bounding box center [51, 69] width 8 height 11
click at [53, 73] on input "checkbox" at bounding box center [51, 69] width 8 height 8
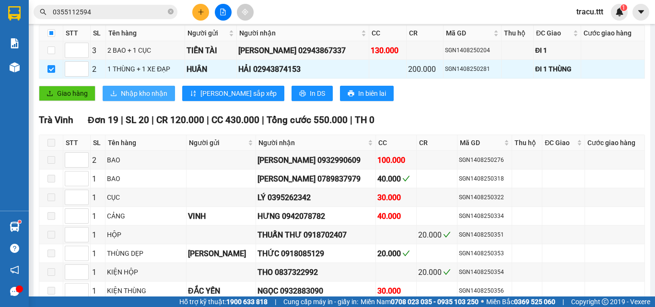
click at [145, 101] on button "Nhập kho nhận" at bounding box center [139, 93] width 72 height 15
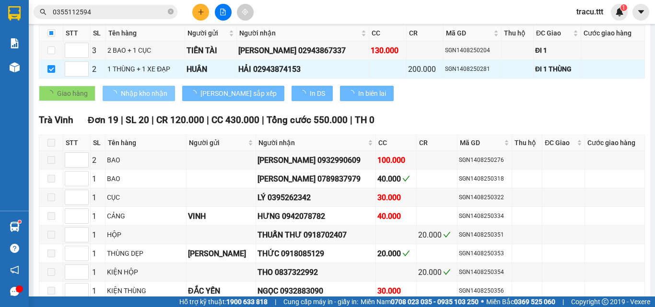
checkbox input "false"
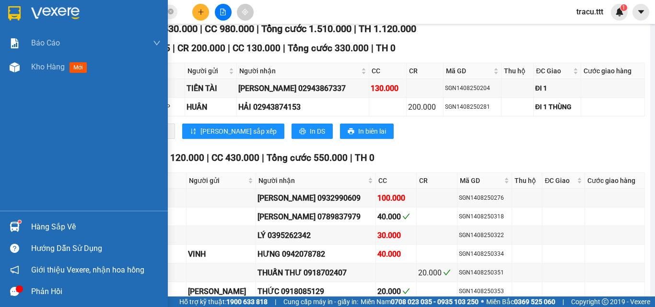
scroll to position [120, 0]
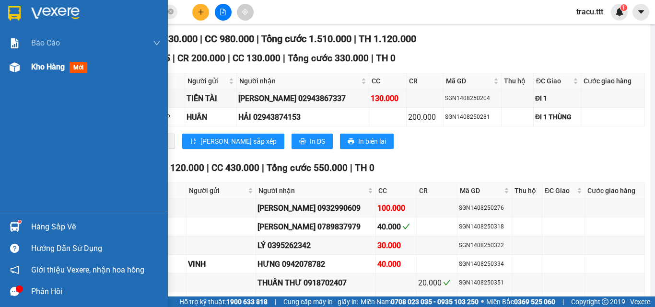
click at [58, 63] on span "Kho hàng" at bounding box center [48, 66] width 34 height 9
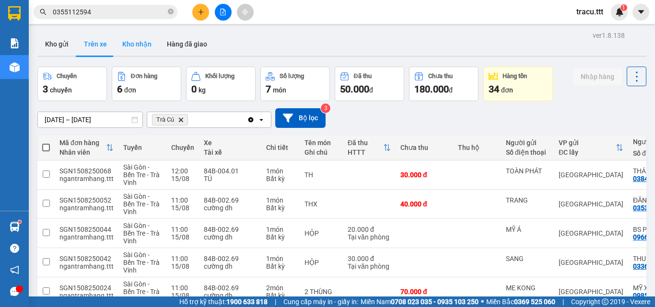
click at [133, 40] on button "Kho nhận" at bounding box center [137, 44] width 45 height 23
type input "[DATE] – [DATE]"
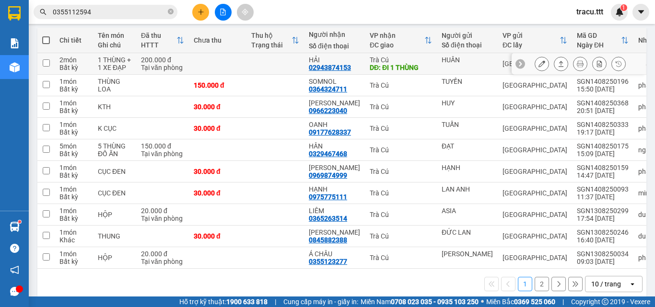
scroll to position [130, 0]
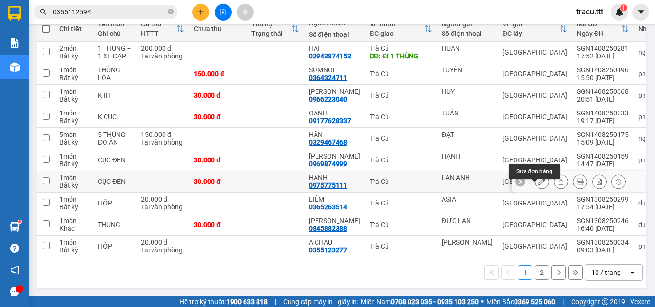
click at [538, 181] on icon at bounding box center [541, 181] width 7 height 7
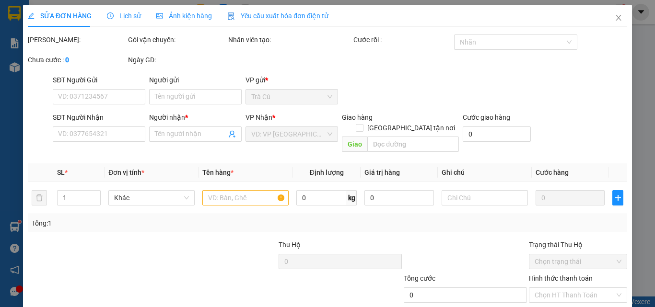
type input "LAN ANH"
type input "0975775111"
type input "HẠNH"
type input "30.000"
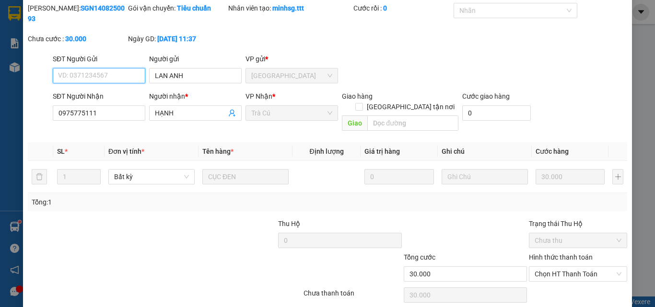
scroll to position [49, 0]
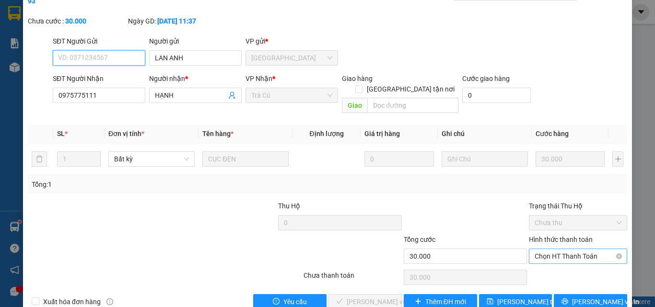
click at [565, 249] on span "Chọn HT Thanh Toán" at bounding box center [578, 256] width 87 height 14
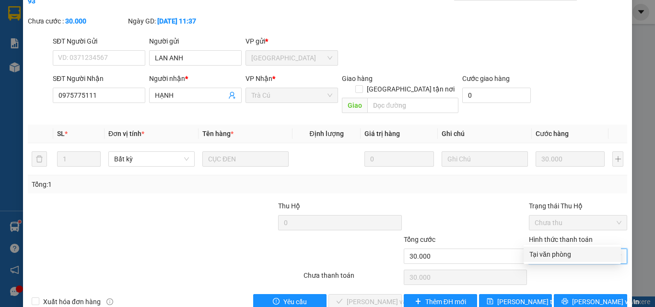
click at [564, 254] on div "Tại văn phòng" at bounding box center [572, 254] width 86 height 11
type input "0"
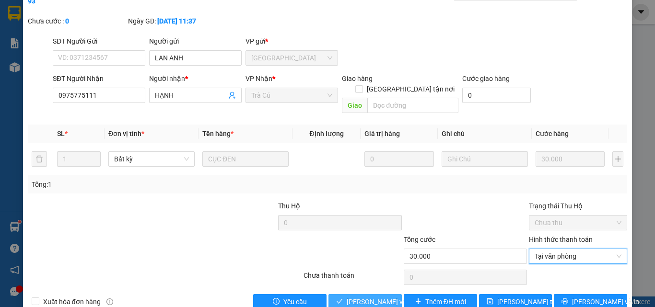
drag, startPoint x: 381, startPoint y: 281, endPoint x: 383, endPoint y: 258, distance: 23.6
click at [382, 297] on span "[PERSON_NAME] và Giao hàng" at bounding box center [393, 302] width 92 height 11
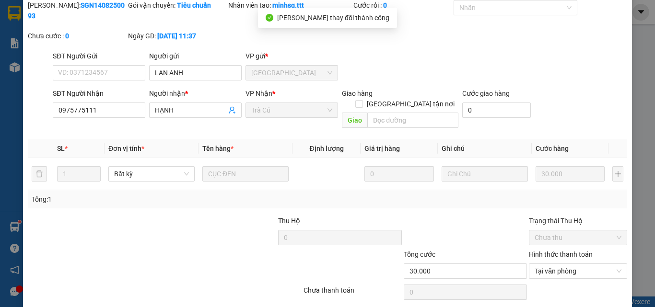
scroll to position [0, 0]
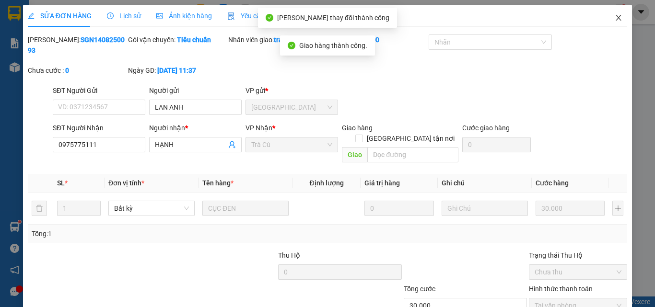
click at [615, 18] on icon "close" at bounding box center [619, 18] width 8 height 8
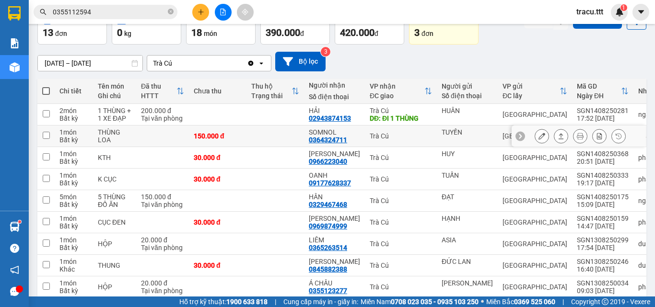
scroll to position [96, 0]
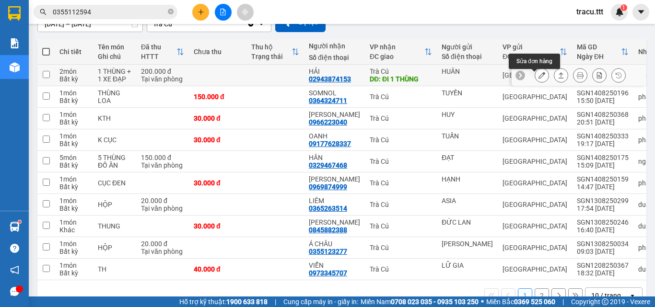
click at [538, 81] on button at bounding box center [541, 75] width 13 height 17
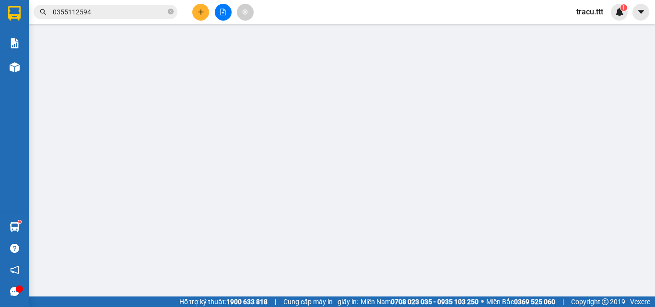
type input "HUÂN"
type input "02943874153"
type input "HẢI"
type input "ĐI 1 THÙNG"
type input "200.000"
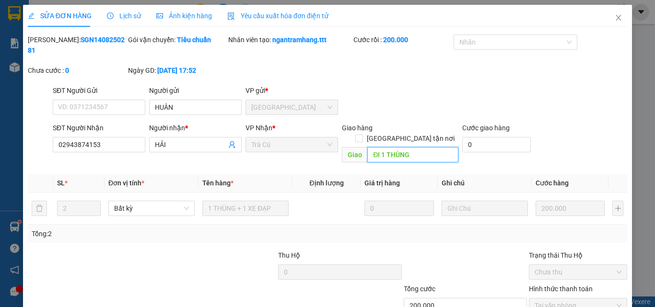
click at [425, 147] on input "ĐI 1 THÙNG" at bounding box center [412, 154] width 91 height 15
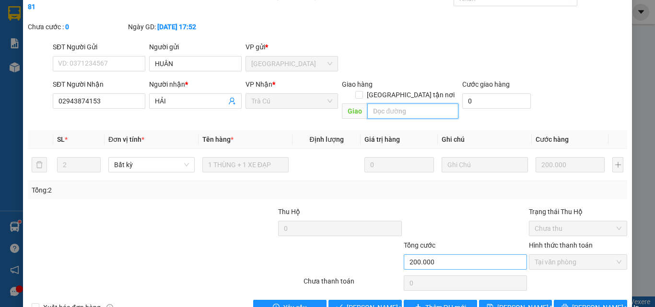
scroll to position [49, 0]
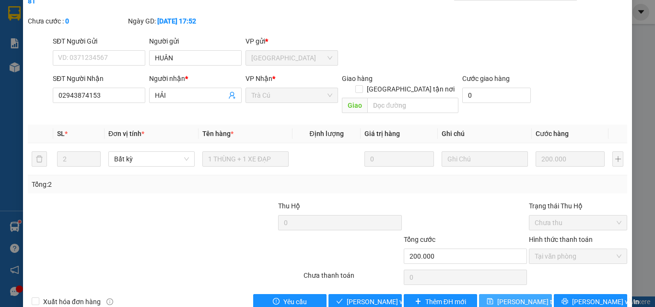
click at [521, 297] on span "[PERSON_NAME] thay đổi" at bounding box center [535, 302] width 77 height 11
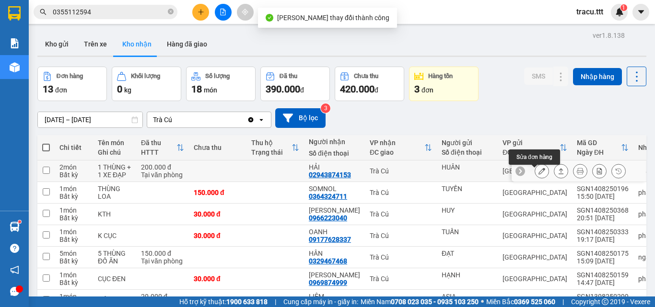
click at [538, 175] on icon at bounding box center [541, 171] width 7 height 7
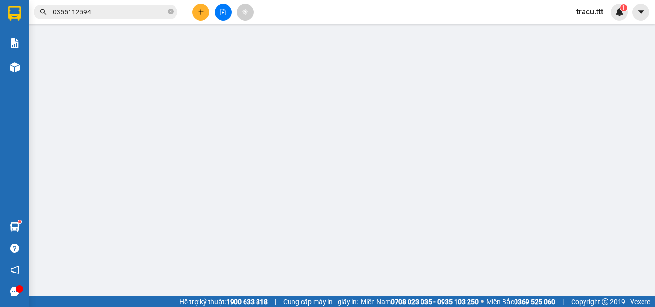
type input "HUÂN"
type input "02943874153"
type input "HẢI"
type input "200.000"
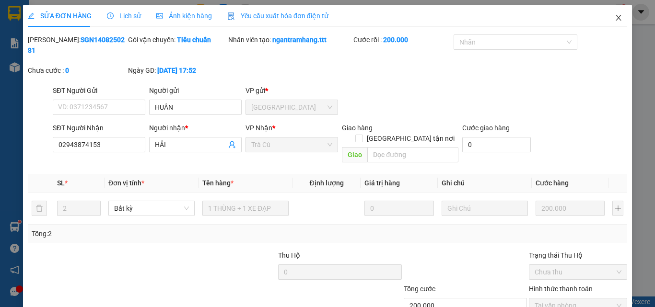
click at [615, 14] on icon "close" at bounding box center [619, 18] width 8 height 8
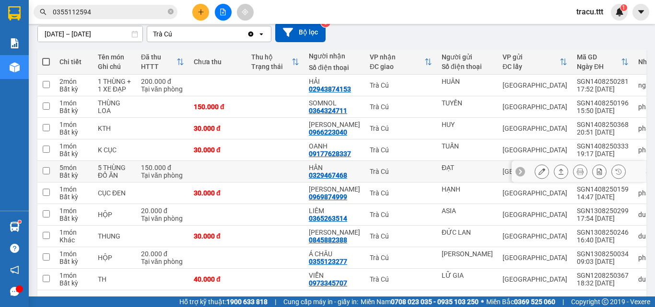
scroll to position [96, 0]
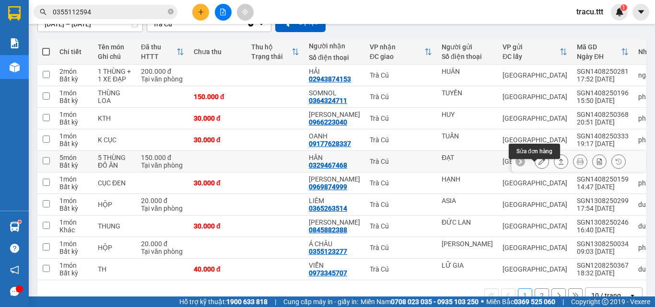
click at [535, 169] on button at bounding box center [541, 161] width 13 height 17
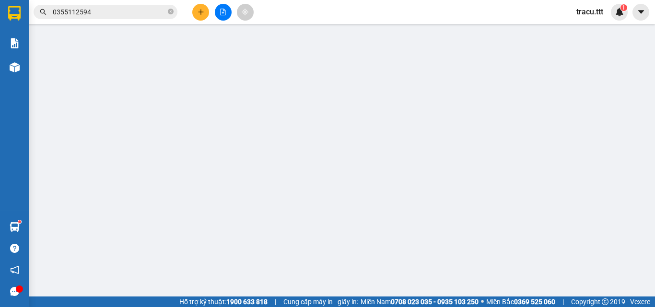
type input "ĐẠT"
type input "0329467468"
type input "HÂN"
type input "150.000"
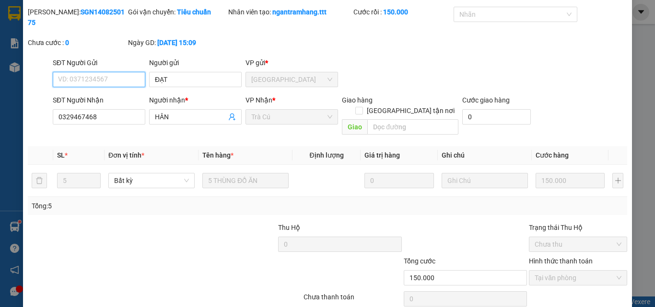
scroll to position [49, 0]
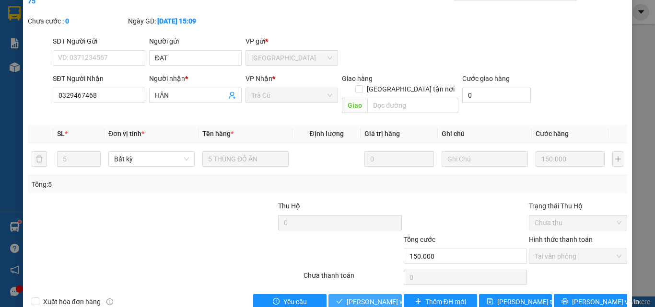
click at [371, 297] on span "[PERSON_NAME] và Giao hàng" at bounding box center [393, 302] width 92 height 11
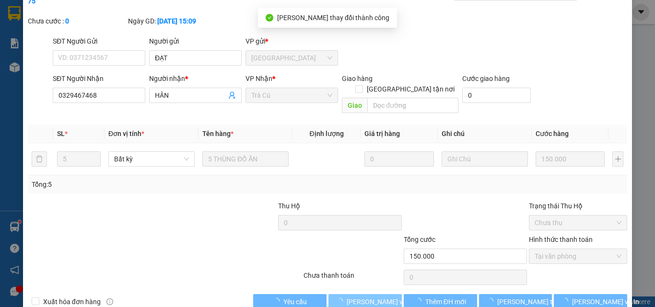
scroll to position [0, 0]
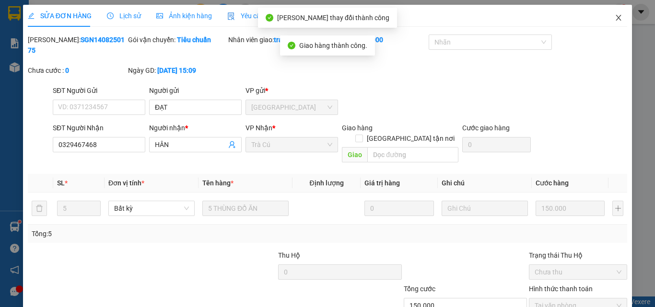
click at [611, 13] on span "Close" at bounding box center [618, 18] width 27 height 27
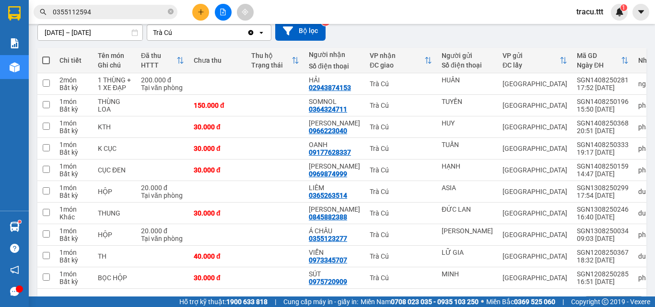
scroll to position [130, 0]
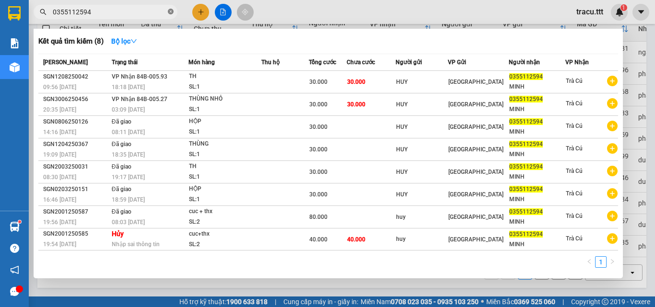
click at [170, 14] on icon "close-circle" at bounding box center [171, 12] width 6 height 6
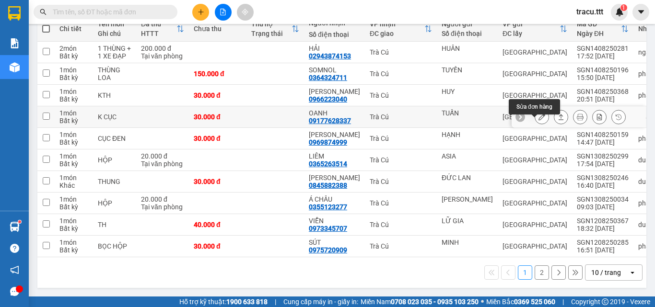
click at [538, 115] on icon at bounding box center [541, 117] width 7 height 7
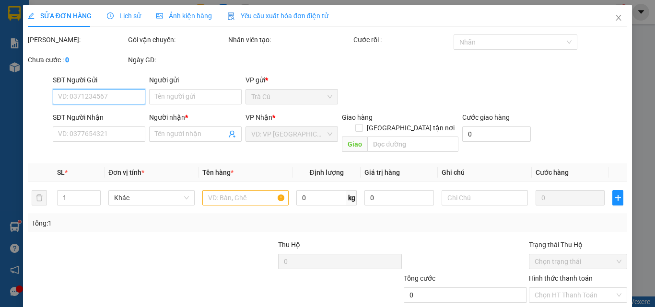
type input "TUẤN"
type input "09177628337"
type input "OANH"
type input "30.000"
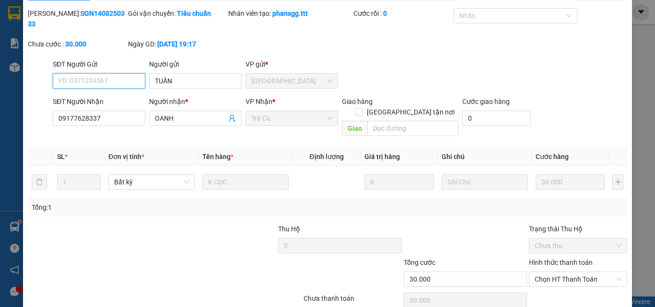
scroll to position [49, 0]
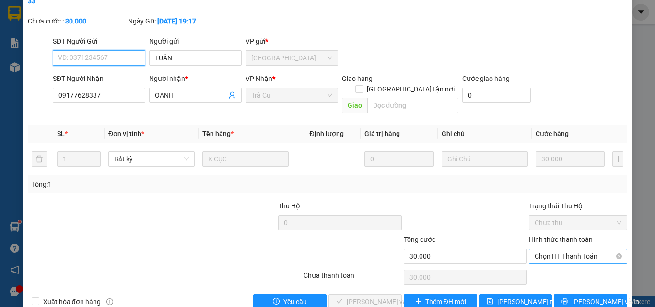
click at [553, 249] on span "Chọn HT Thanh Toán" at bounding box center [578, 256] width 87 height 14
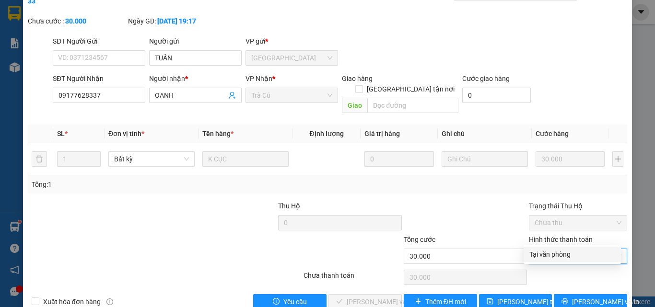
click at [542, 264] on div "Total Paid Fee 0 Total UnPaid Fee 30.000 Cash Collection Total Fee Mã ĐH: SGN14…" at bounding box center [327, 147] width 599 height 325
click at [551, 249] on span "Chọn HT Thanh Toán" at bounding box center [578, 256] width 87 height 14
click at [545, 254] on div "Tại văn phòng" at bounding box center [572, 254] width 86 height 11
type input "0"
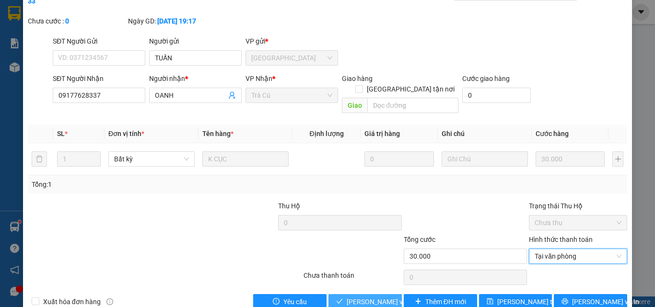
click at [393, 297] on span "[PERSON_NAME] và Giao hàng" at bounding box center [393, 302] width 92 height 11
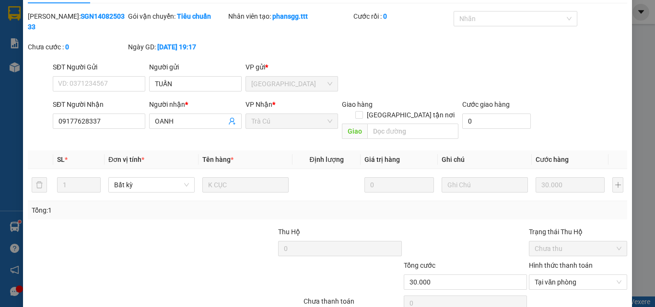
scroll to position [0, 0]
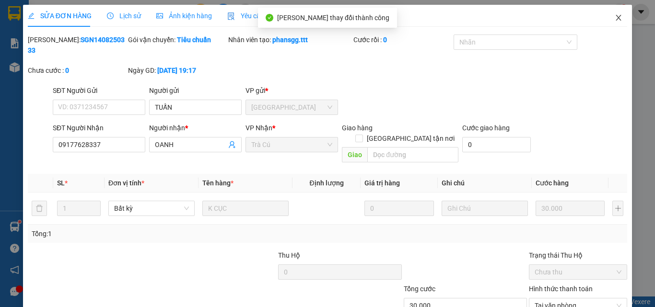
click at [616, 19] on icon "close" at bounding box center [618, 18] width 5 height 6
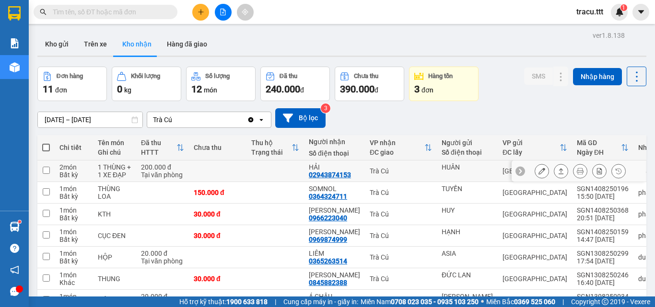
click at [538, 173] on icon at bounding box center [541, 171] width 7 height 7
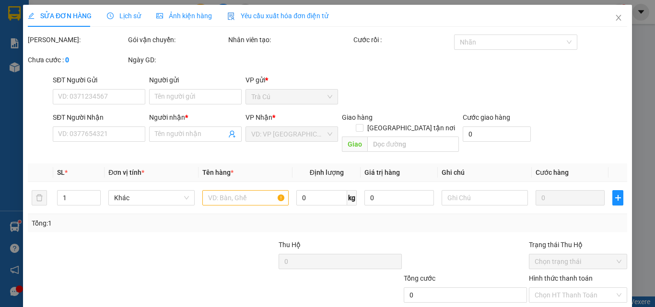
type input "HUÂN"
type input "02943874153"
type input "HẢI"
type input "200.000"
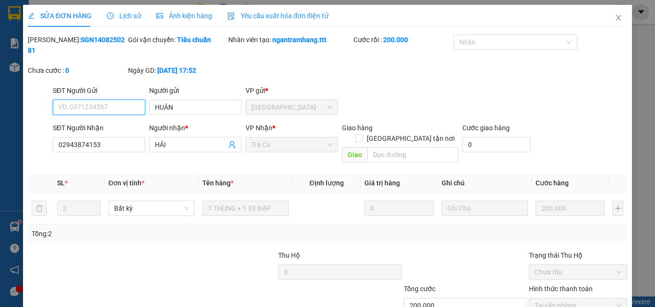
scroll to position [37, 0]
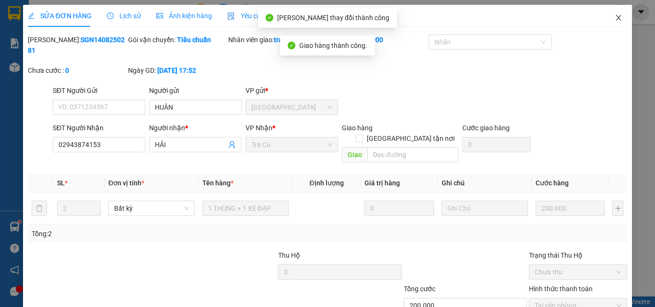
click at [615, 16] on icon "close" at bounding box center [619, 18] width 8 height 8
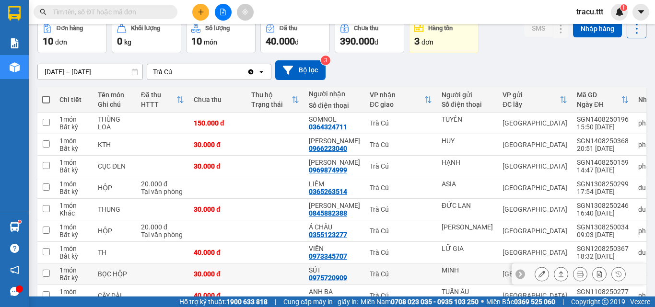
scroll to position [96, 0]
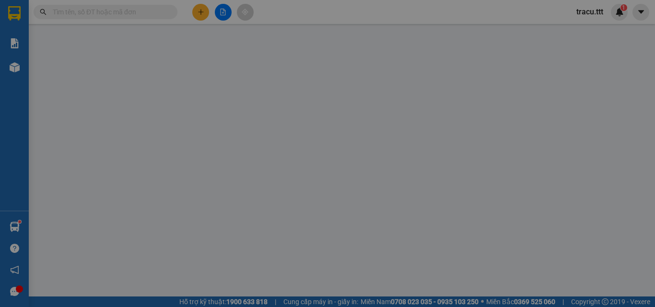
type input "[PERSON_NAME]"
type input "0355123277"
type input "Á CHÂU"
type input "20.000"
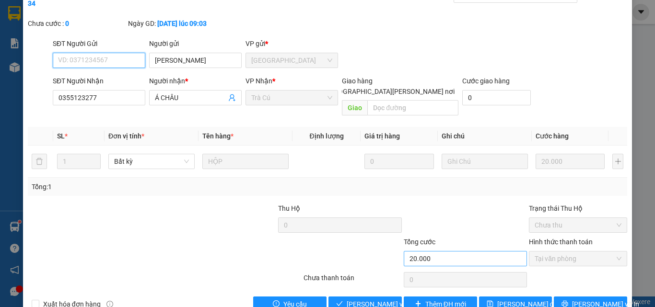
scroll to position [49, 0]
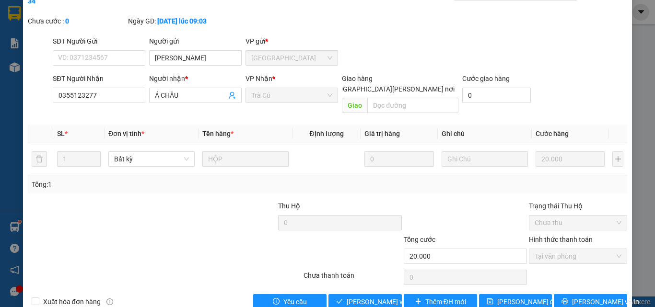
click at [360, 271] on div "Total Paid Fee 20.000 Total UnPaid Fee 0 Cash Collection Total Fee Mã ĐH: SGN13…" at bounding box center [327, 147] width 599 height 325
click at [360, 297] on span "[PERSON_NAME] và Giao hàng" at bounding box center [411, 302] width 129 height 11
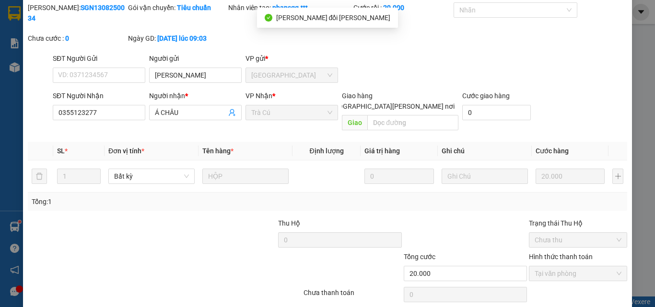
scroll to position [1, 0]
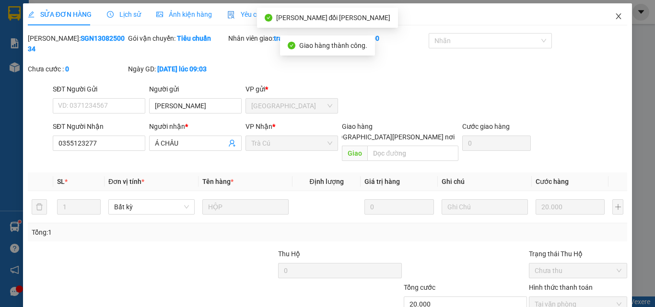
click at [615, 16] on icon "close" at bounding box center [619, 16] width 8 height 8
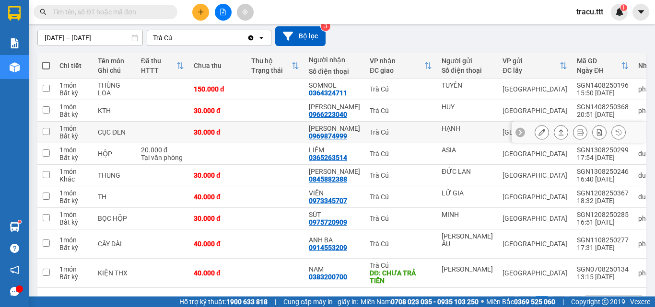
scroll to position [96, 0]
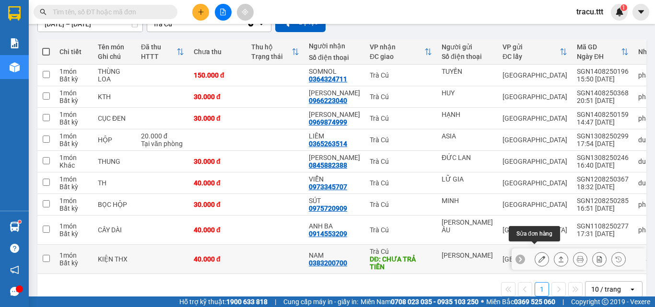
click at [535, 252] on button at bounding box center [541, 259] width 13 height 17
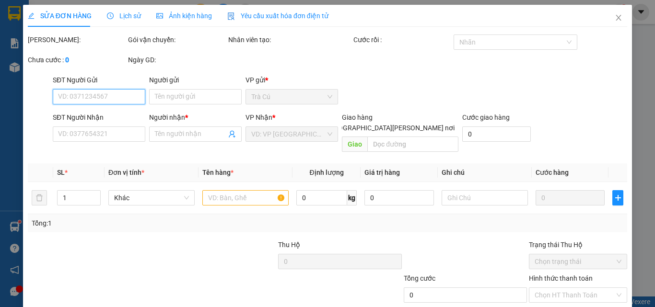
type input "[PERSON_NAME]"
type input "0383200700"
type input "NAM"
type input "CHƯA TRẢ TIỀN"
type input "40.000"
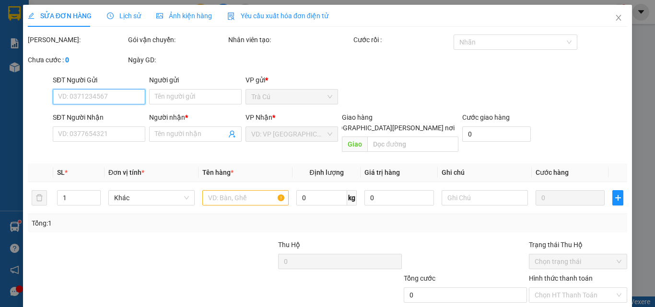
type input "40.000"
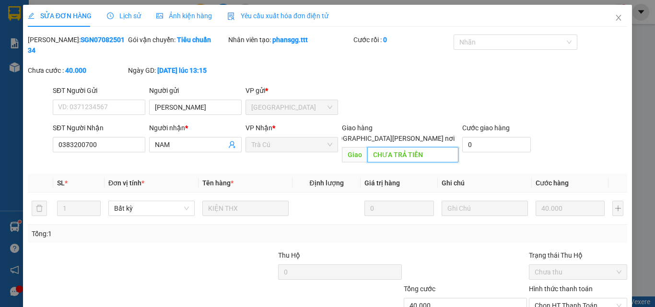
click at [417, 147] on input "CHƯA TRẢ TIỀN" at bounding box center [412, 154] width 91 height 15
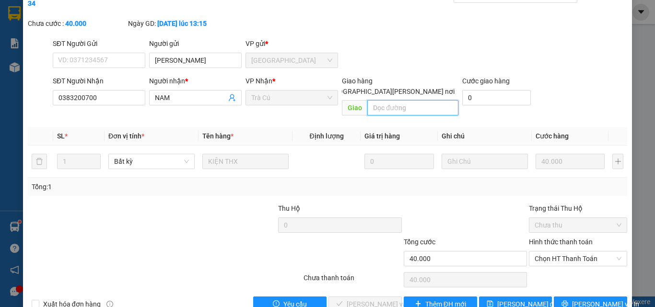
scroll to position [48, 0]
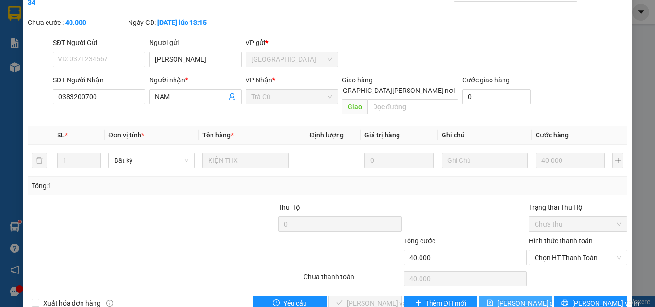
click at [500, 298] on span "[PERSON_NAME] thay đổi" at bounding box center [528, 303] width 62 height 11
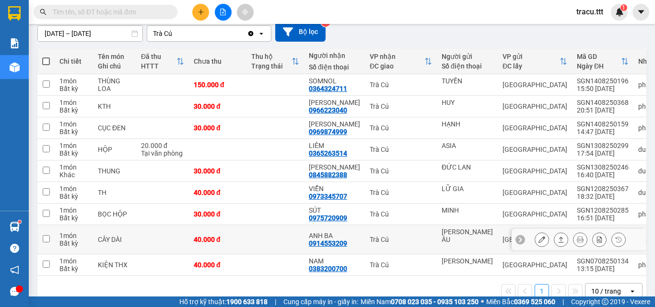
scroll to position [101, 0]
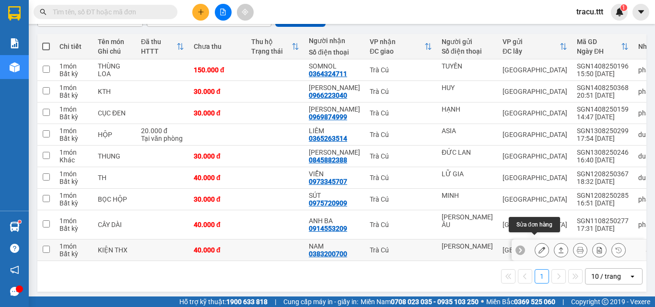
click at [535, 242] on button at bounding box center [541, 250] width 13 height 17
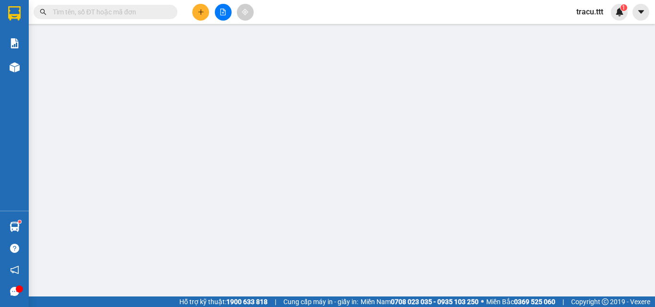
type input "[PERSON_NAME]"
type input "0383200700"
type input "NAM"
type input "40.000"
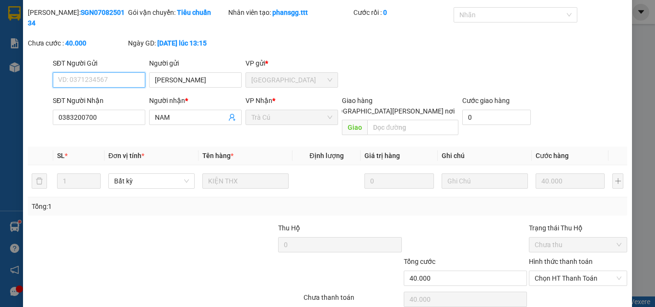
scroll to position [49, 0]
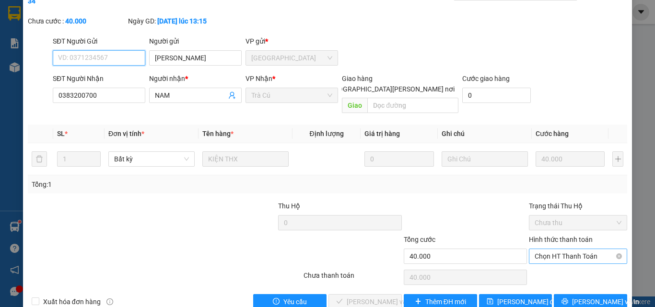
click at [558, 249] on span "Chọn HT Thanh Toán" at bounding box center [578, 256] width 87 height 14
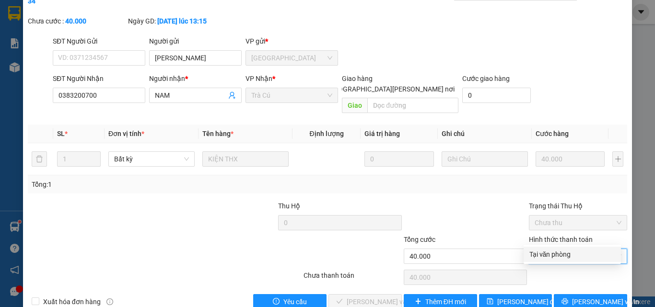
click at [559, 251] on div "Tại văn phòng" at bounding box center [572, 254] width 86 height 11
type input "0"
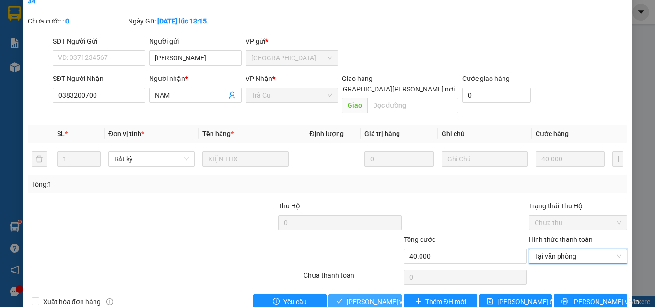
click at [364, 297] on span "[PERSON_NAME] và Giao hàng" at bounding box center [411, 302] width 129 height 11
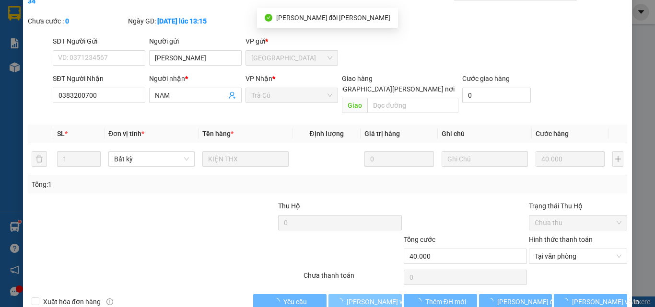
scroll to position [1, 0]
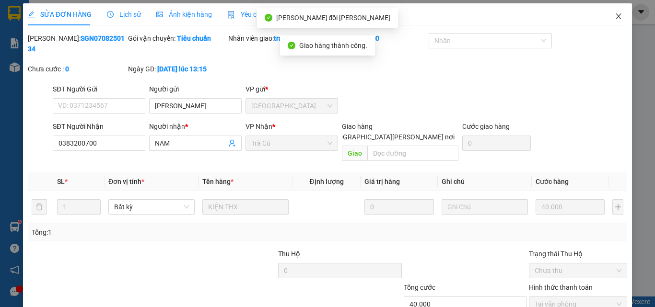
click at [615, 19] on icon "close" at bounding box center [619, 16] width 8 height 8
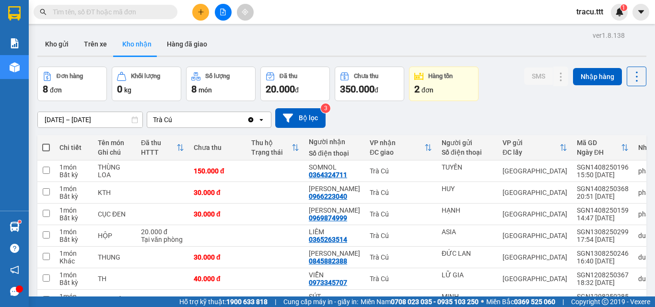
click at [47, 120] on input "[DATE] – [DATE]" at bounding box center [90, 119] width 105 height 15
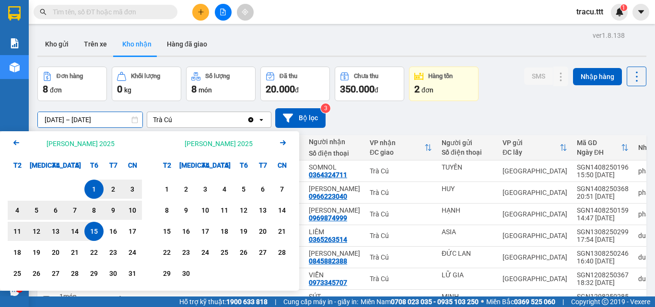
click at [18, 140] on icon "Arrow Left" at bounding box center [17, 143] width 12 height 12
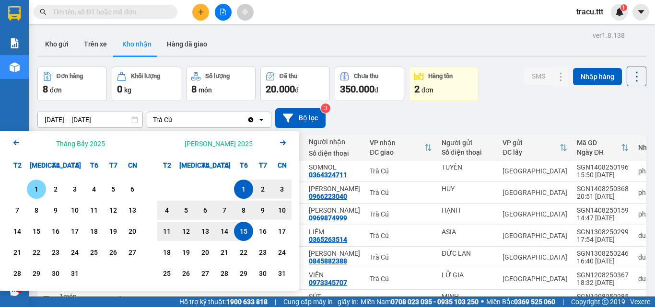
click at [42, 187] on div "1" at bounding box center [36, 190] width 13 height 12
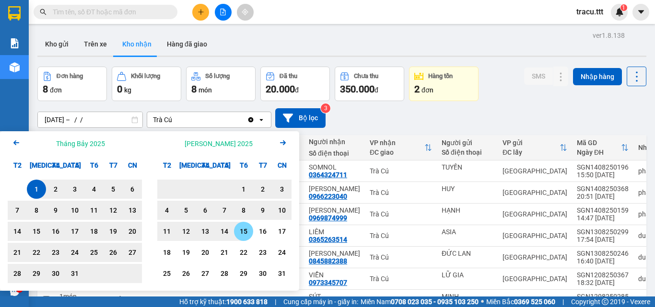
click at [246, 227] on div "15" at bounding box center [243, 232] width 13 height 12
type input "01/07/2025 – 15/08/2025"
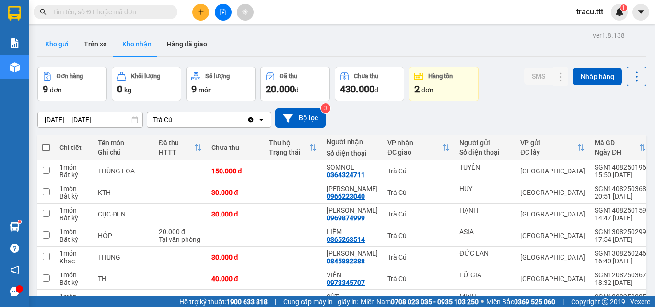
click at [61, 54] on button "Kho gửi" at bounding box center [56, 44] width 39 height 23
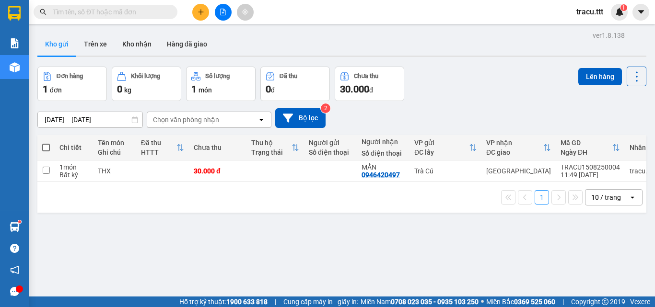
click at [141, 12] on input "text" at bounding box center [109, 12] width 113 height 11
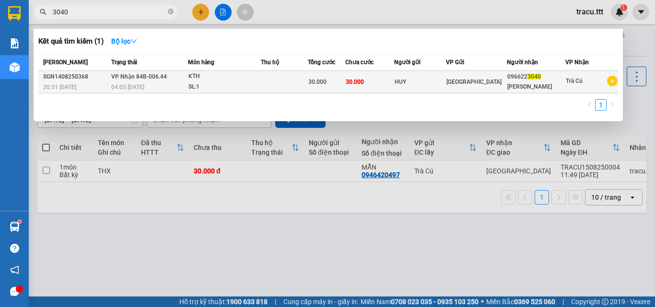
type input "3040"
click at [243, 87] on div "SL: 1" at bounding box center [224, 87] width 72 height 11
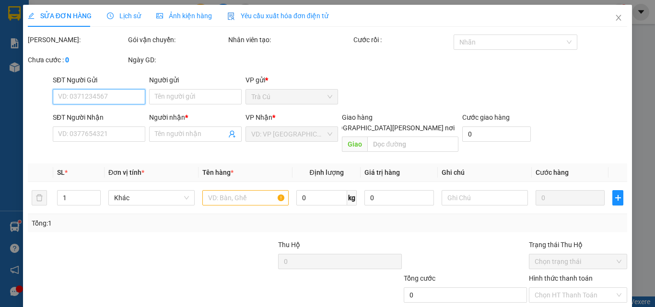
type input "HUY"
type input "0966223040"
type input "[PERSON_NAME]"
type input "30.000"
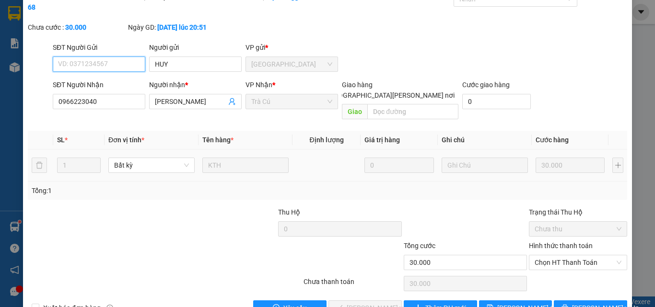
scroll to position [49, 0]
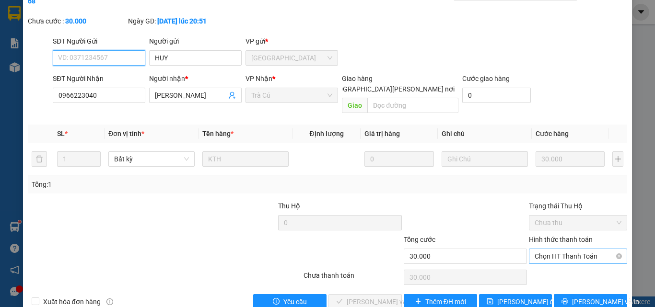
click at [560, 249] on span "Chọn HT Thanh Toán" at bounding box center [578, 256] width 87 height 14
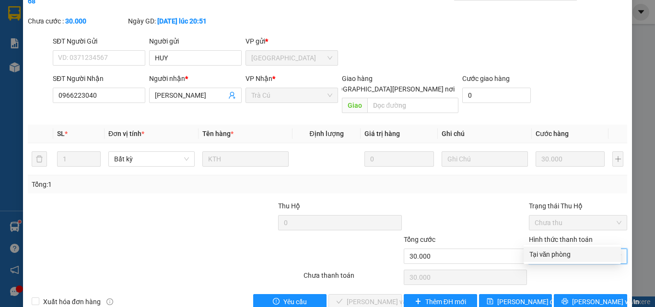
click at [558, 256] on div "Tại văn phòng" at bounding box center [572, 254] width 86 height 11
type input "0"
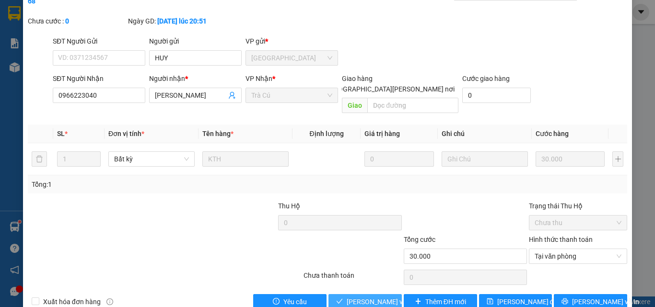
click at [360, 294] on button "[PERSON_NAME] và Giao hàng" at bounding box center [364, 301] width 73 height 15
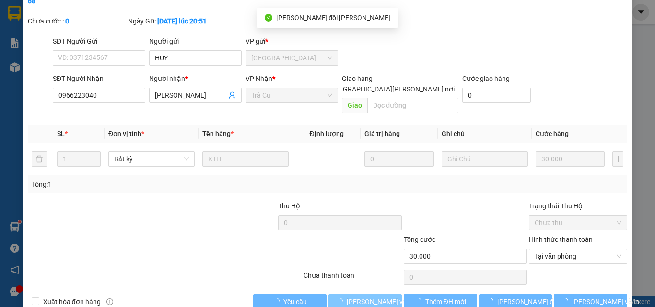
scroll to position [1, 0]
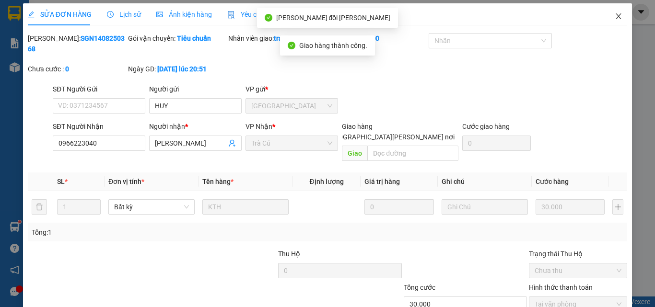
click at [617, 17] on span "Close" at bounding box center [618, 16] width 27 height 27
